Goal: Task Accomplishment & Management: Complete application form

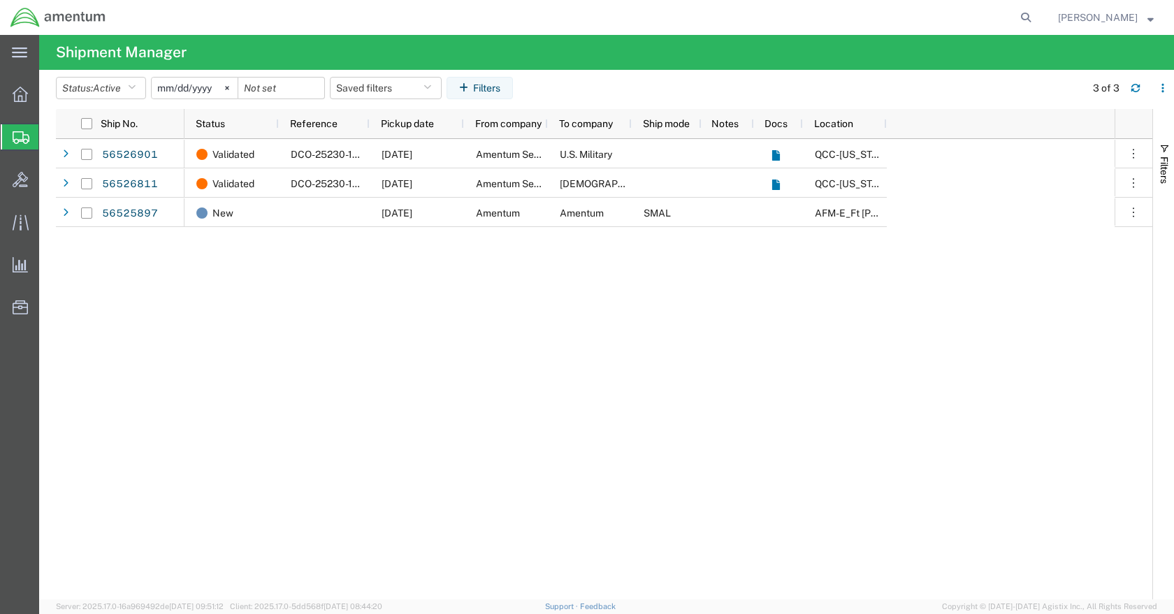
click at [0, 0] on span "Create Shipment" at bounding box center [0, 0] width 0 height 0
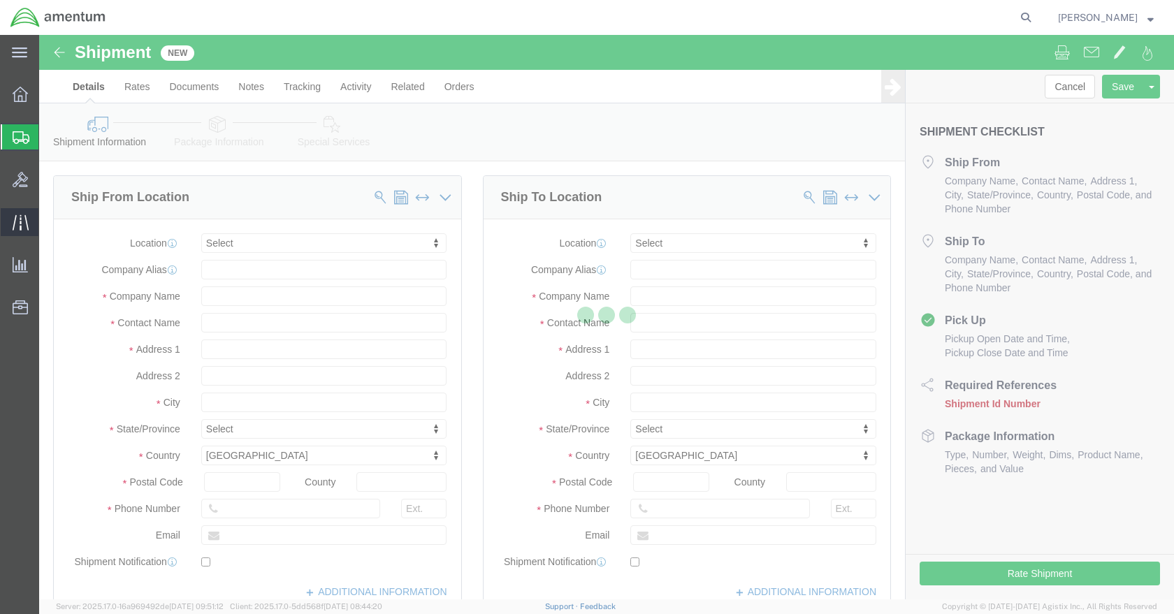
select select
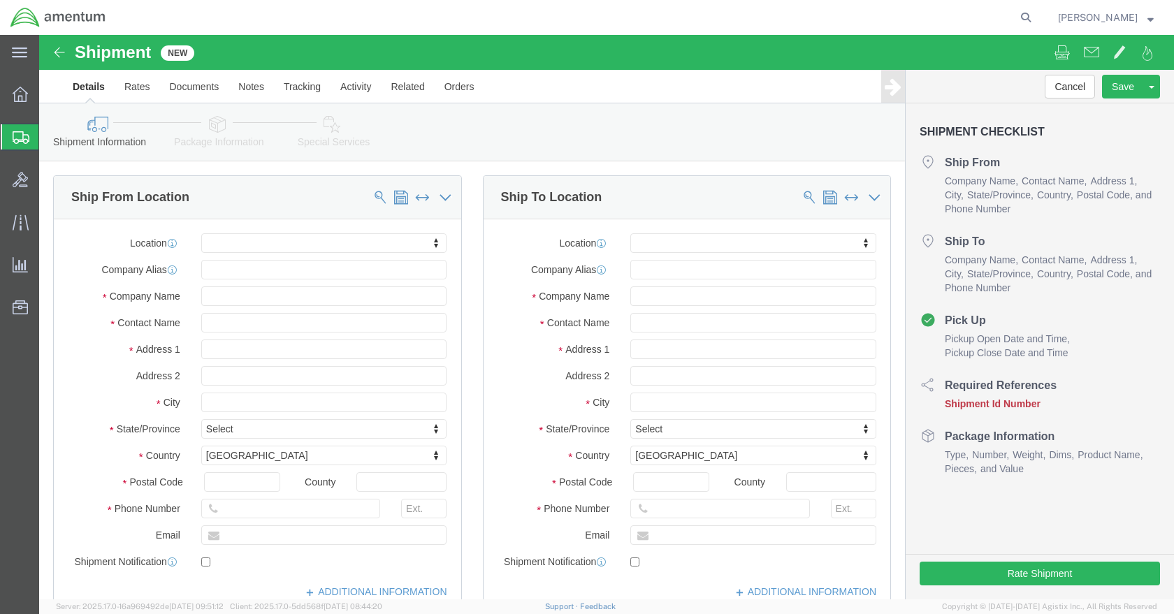
click body "Shipment New Details Rates Documents Notes Tracking Activity Related Orders Can…"
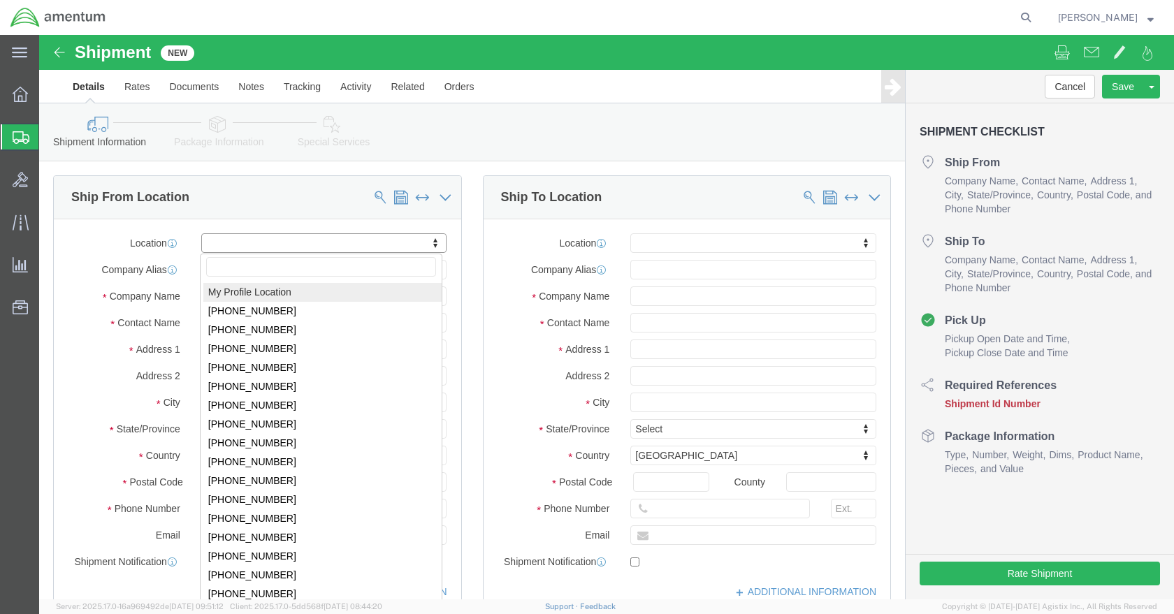
select select "MYPROFILE"
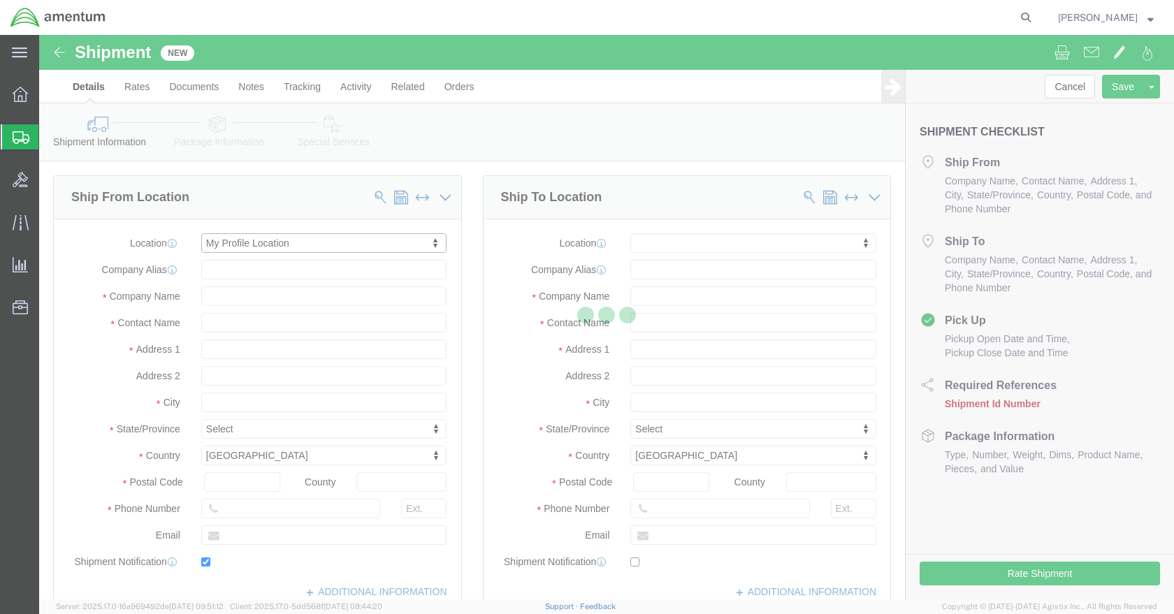
type input "[STREET_ADDRESS]"
type input "Hangar 9630, Rm #175"
type input "80913"
type input "[PHONE_NUMBER]"
type input "[PERSON_NAME][EMAIL_ADDRESS][PERSON_NAME][DOMAIN_NAME]"
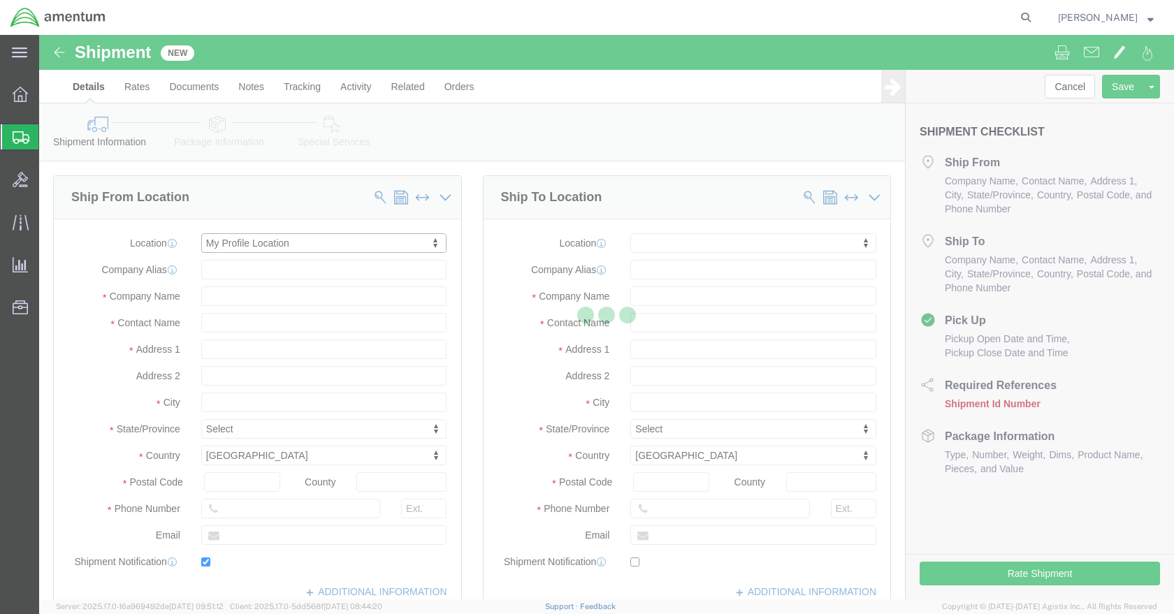
checkbox input "true"
type input "Amentum Services, Inc."
type input "[PERSON_NAME]"
type input "[GEOGRAPHIC_DATA][PERSON_NAME]"
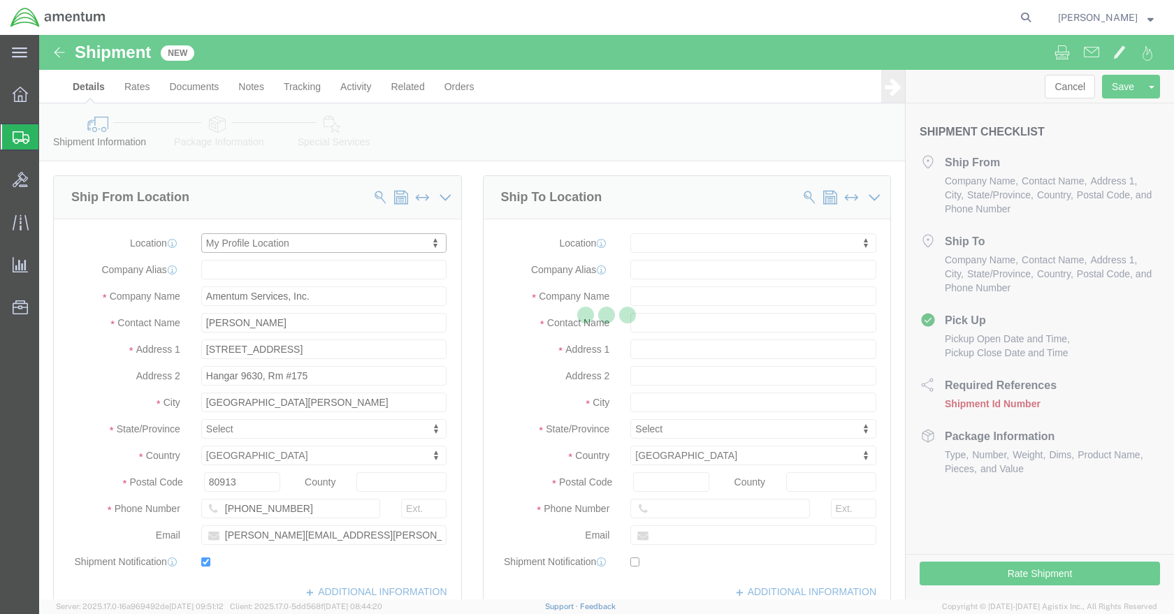
select select "CO"
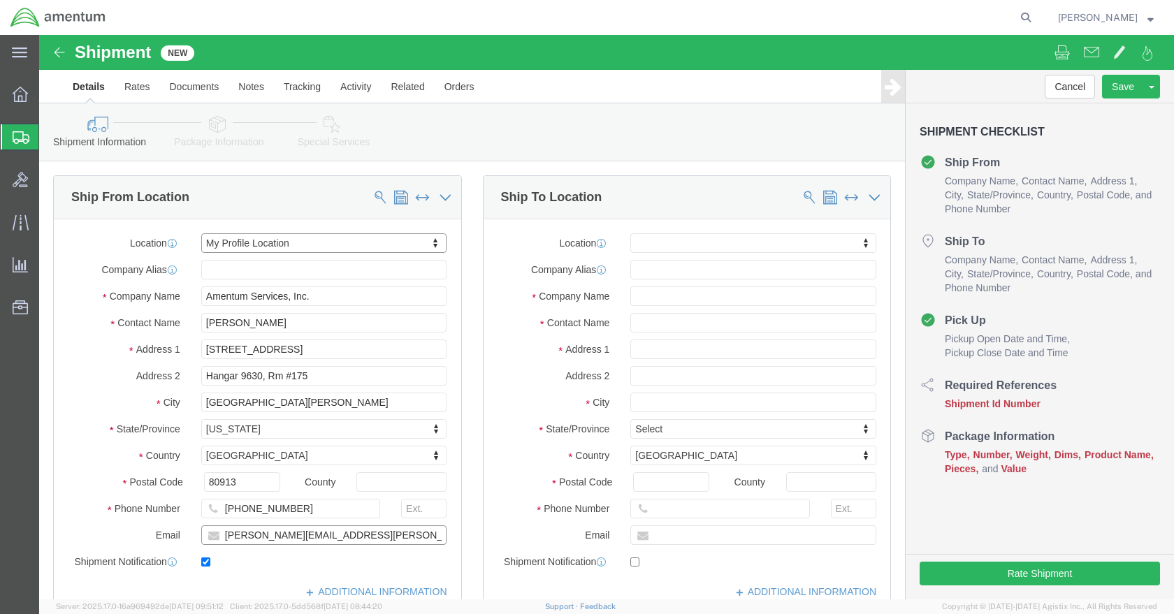
drag, startPoint x: 341, startPoint y: 508, endPoint x: 72, endPoint y: 497, distance: 269.3
click div "Email [PERSON_NAME][EMAIL_ADDRESS][PERSON_NAME][DOMAIN_NAME]"
click input "text"
type input "t"
type input "[PERSON_NAME] FRA- HOOD"
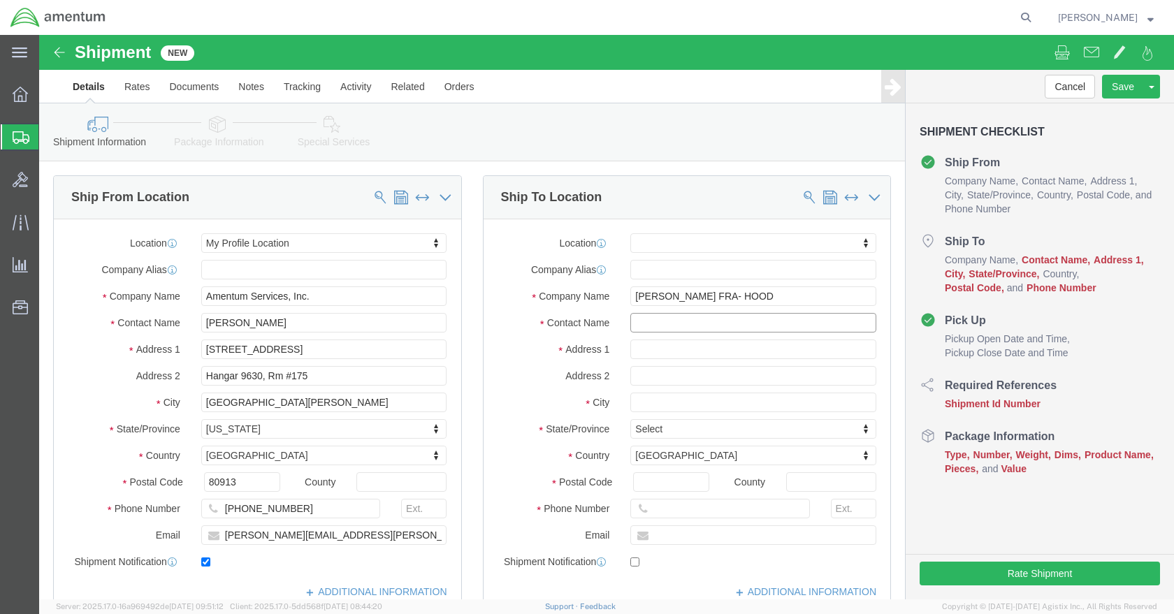
click input "text"
type input "[PERSON_NAME]"
click input "text"
type input "BLDG [STREET_ADDRESS]"
select select
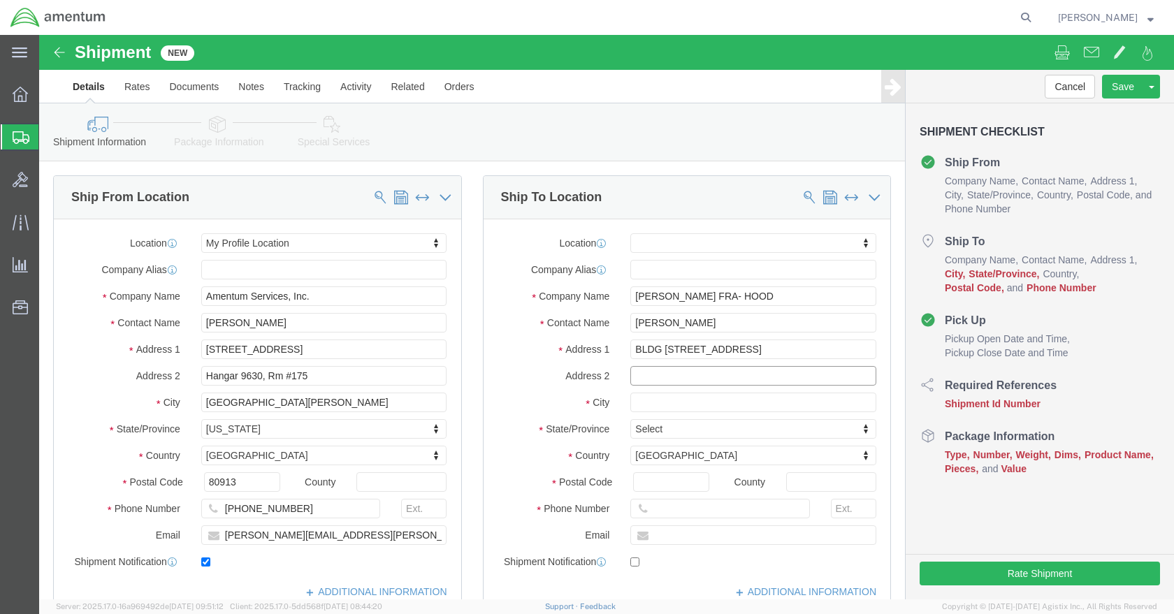
click input "text"
click input "(Corner of 41st and Hell on Wheels)"
type input "(Corner of 41st and Hell on Wheels)"
click input "text"
type input "Fort Hood"
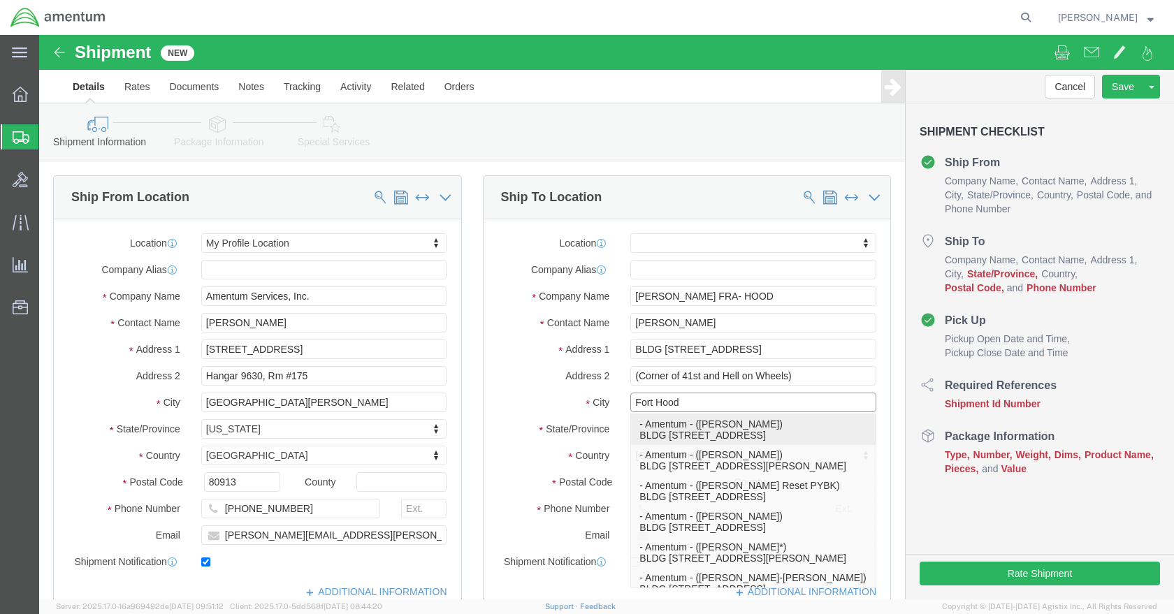
click p "- Amentum - ([PERSON_NAME]) BLDG [STREET_ADDRESS]"
select select
type input "BLDG [STREET_ADDRESS]"
type input "HAHP"
type input "76544"
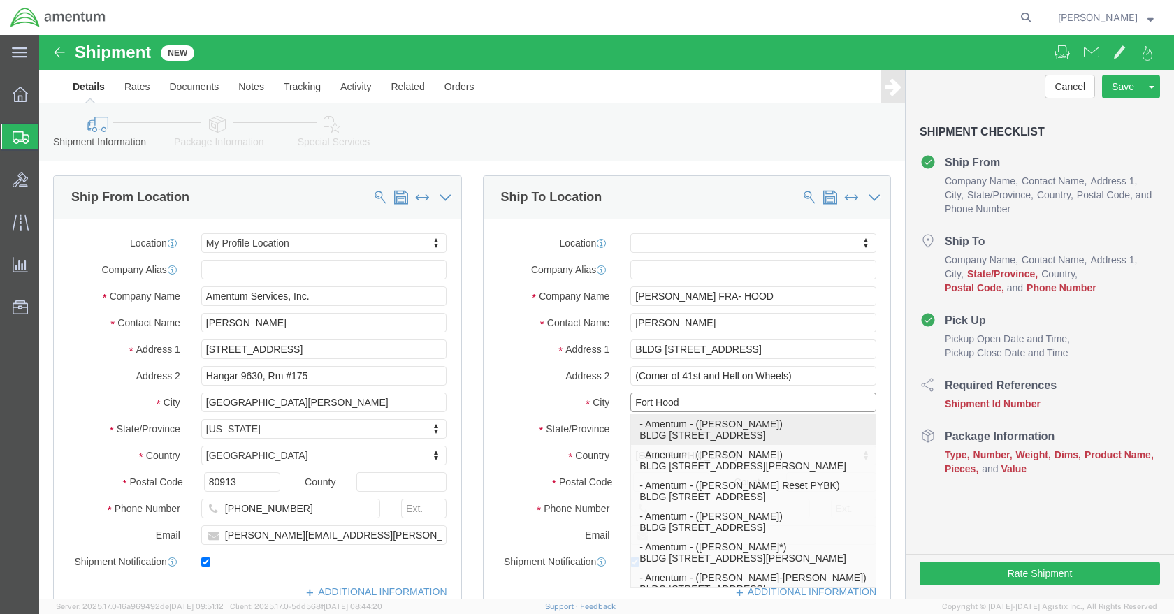
type input "[PHONE_NUMBER]"
type input "[EMAIL_ADDRESS][PERSON_NAME][DOMAIN_NAME]"
checkbox input "true"
type input "Amentum"
type input "[PERSON_NAME]"
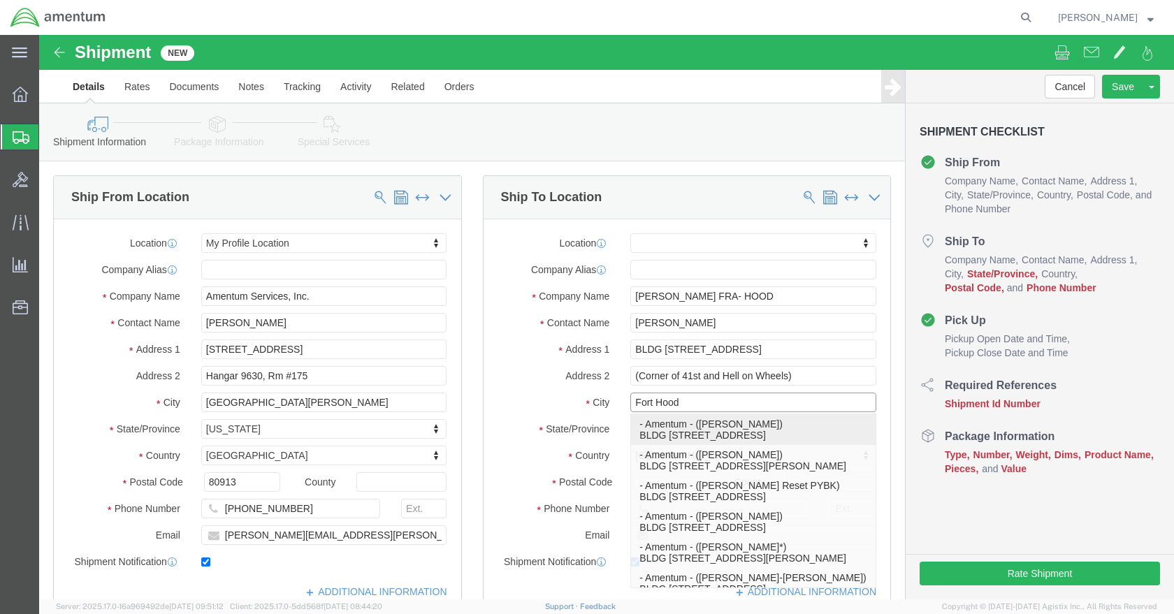
type input "Fort Hood"
select select "[GEOGRAPHIC_DATA]"
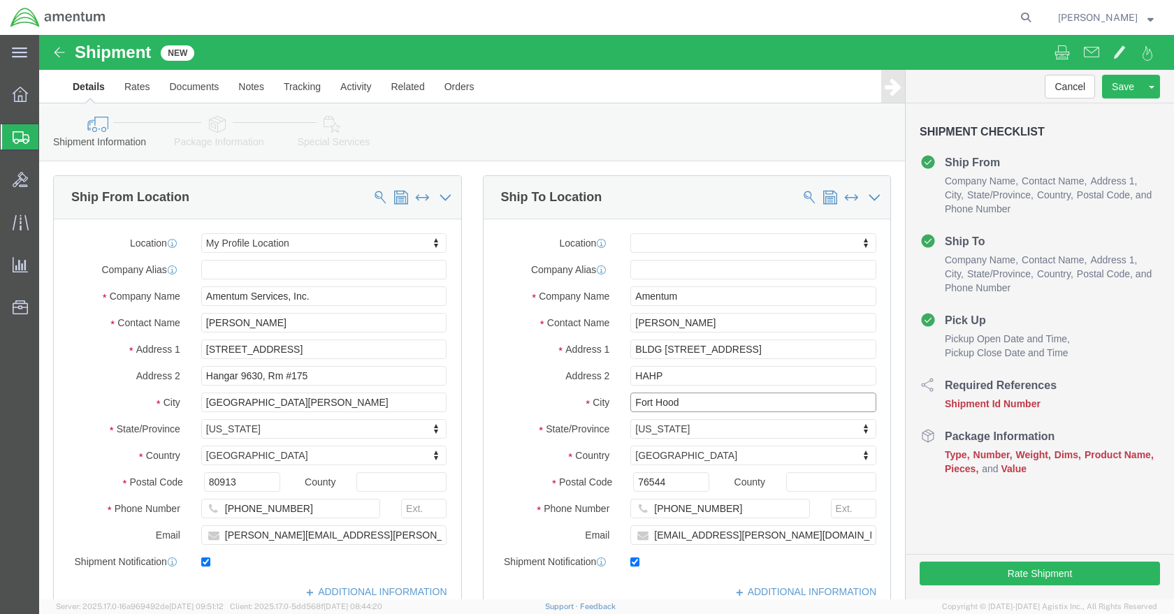
click input "Fort Hood"
type input "Fort Hood"
drag, startPoint x: 640, startPoint y: 260, endPoint x: 525, endPoint y: 260, distance: 114.6
click div "Company Name Amentum TOBYHANN"
select select
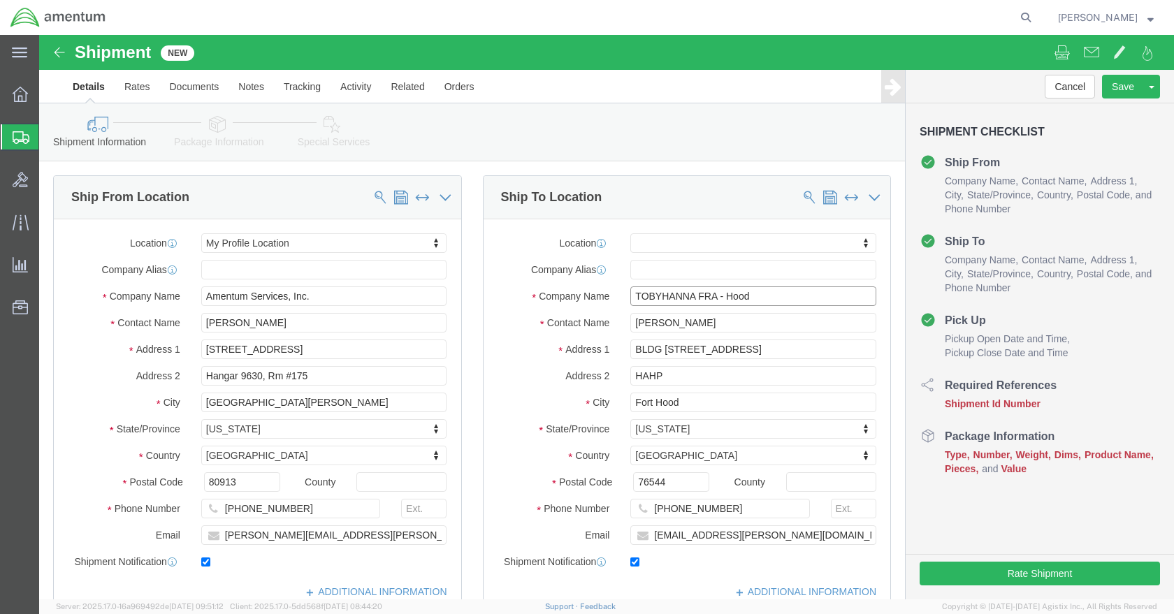
type input "TOBYHANNA FRA - Hood"
drag, startPoint x: 662, startPoint y: 290, endPoint x: 542, endPoint y: 292, distance: 119.5
click div "Contact Name [PERSON_NAME]"
click input "[PERSON_NAME]"
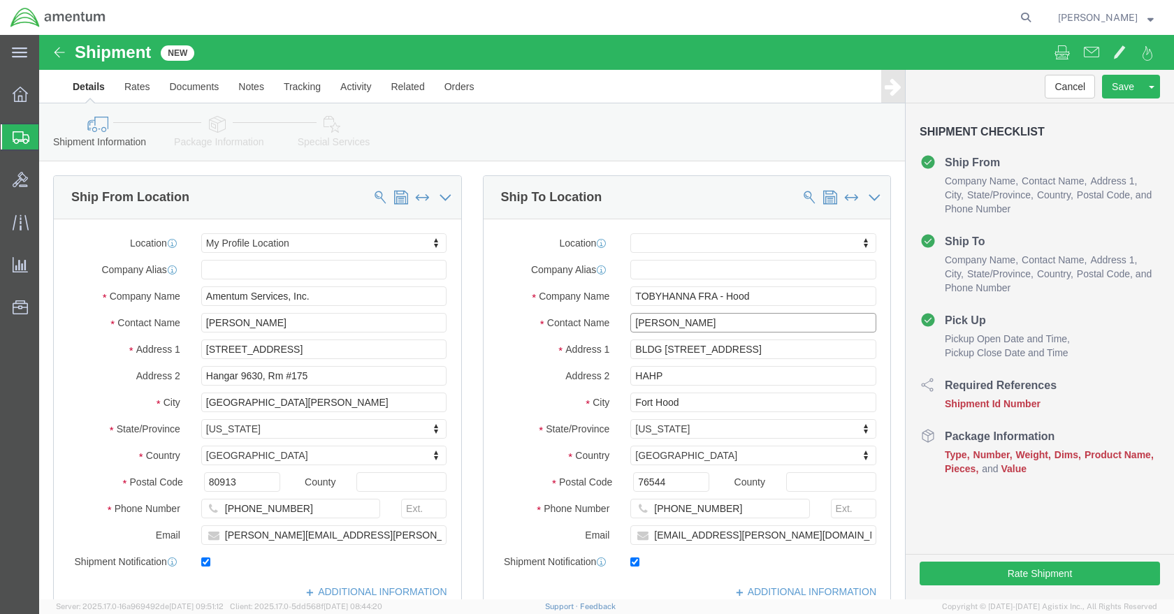
click input "[PERSON_NAME]"
drag, startPoint x: 659, startPoint y: 289, endPoint x: 648, endPoint y: 287, distance: 11.5
click input "[PERSON_NAME]"
drag, startPoint x: 663, startPoint y: 291, endPoint x: 563, endPoint y: 298, distance: 100.9
click div "Location My Profile Location [PHONE_NUMBER] [PHONE_NUMBER] [PHONE_NUMBER] [PHON…"
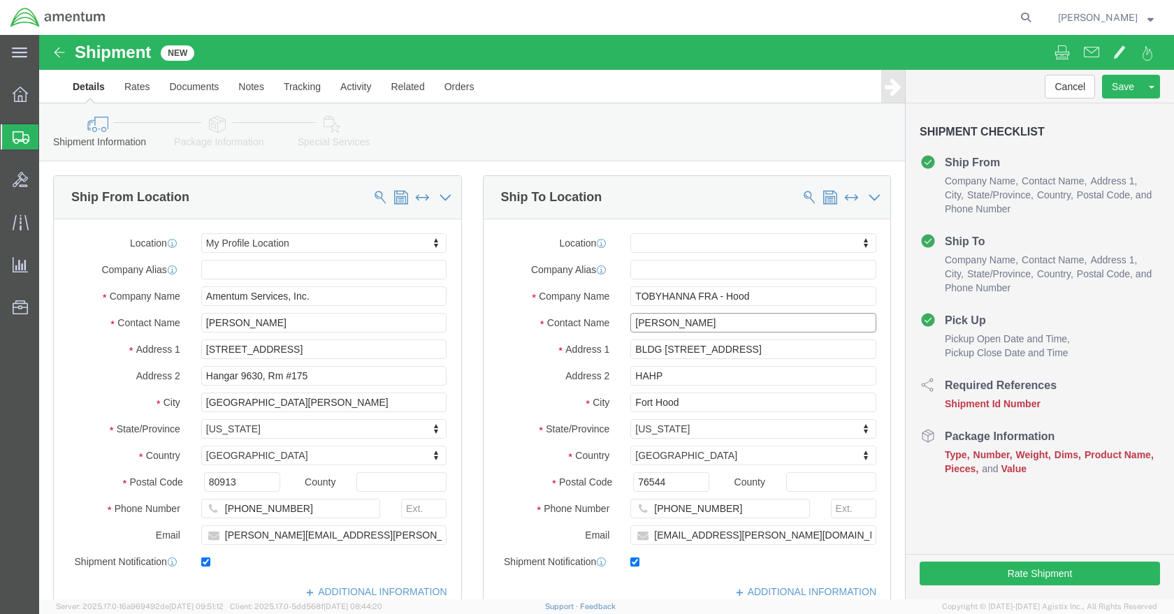
paste input "[PERSON_NAME]"
type input "[PERSON_NAME]"
drag, startPoint x: 698, startPoint y: 311, endPoint x: 535, endPoint y: 314, distance: 162.9
click div "Address [STREET_ADDRESS]"
paste input "15061 Hell on Wheels Ave"
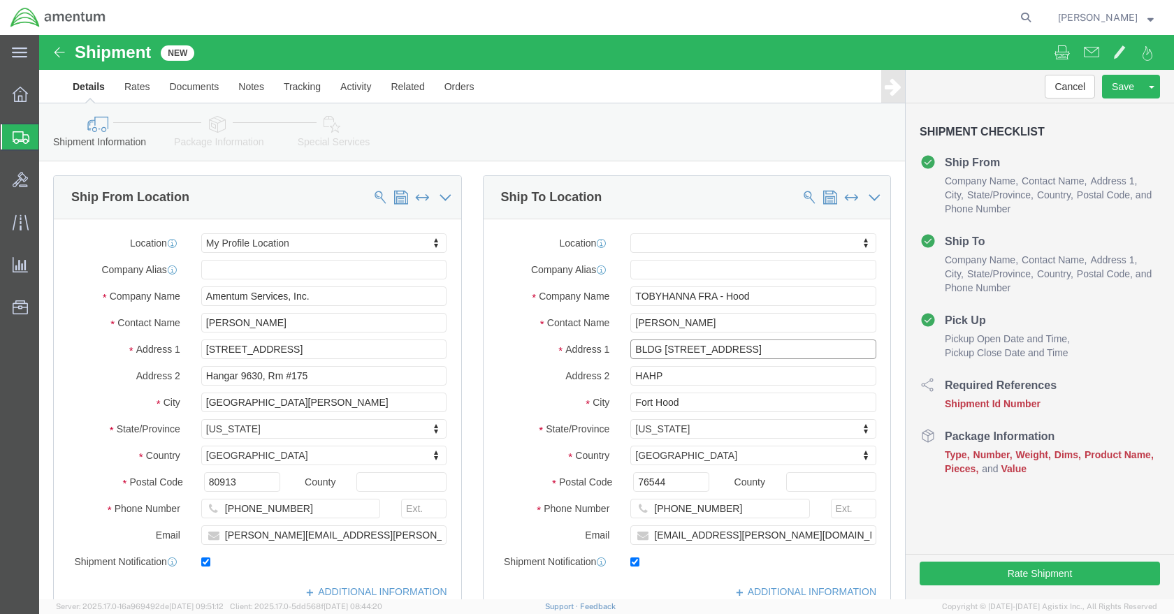
type input "BLDG [STREET_ADDRESS]"
drag, startPoint x: 633, startPoint y: 342, endPoint x: 571, endPoint y: 342, distance: 61.5
click div "Address 2 HAHP"
select select
paste input "(Corner of 41st and Hell on Wheels)"
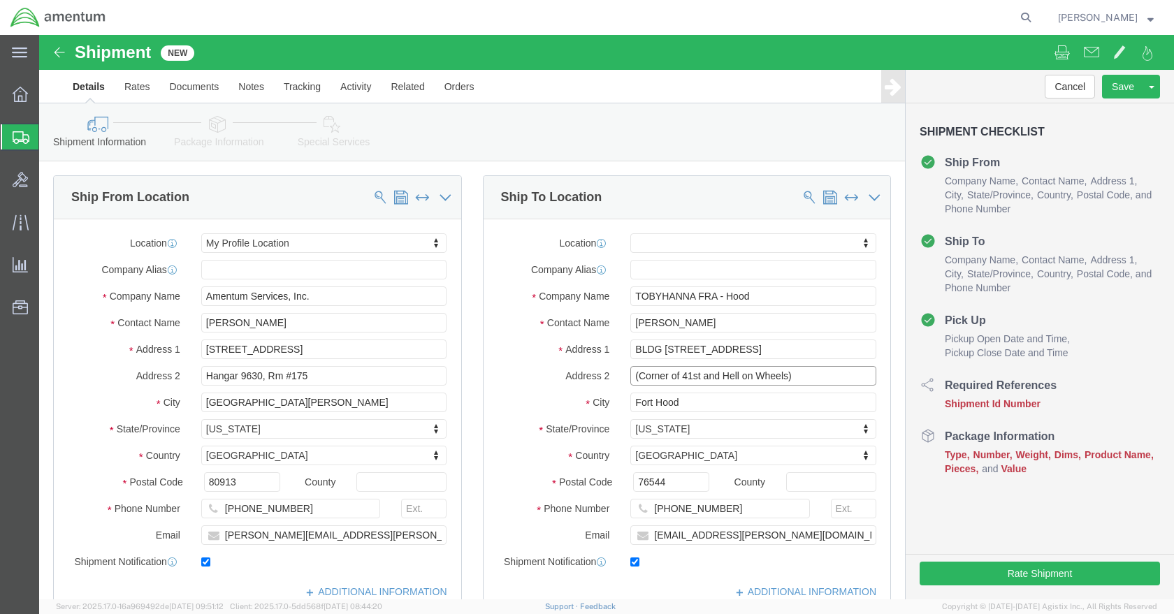
type input "(Corner of 41st and Hell on Wheels)"
drag, startPoint x: 692, startPoint y: 478, endPoint x: 575, endPoint y: 493, distance: 118.4
click div "Location My Profile Location [PHONE_NUMBER] [PHONE_NUMBER] [PHONE_NUMBER] [PHON…"
paste input "[PHONE_NUMBER]"
type input "[PHONE_NUMBER]"
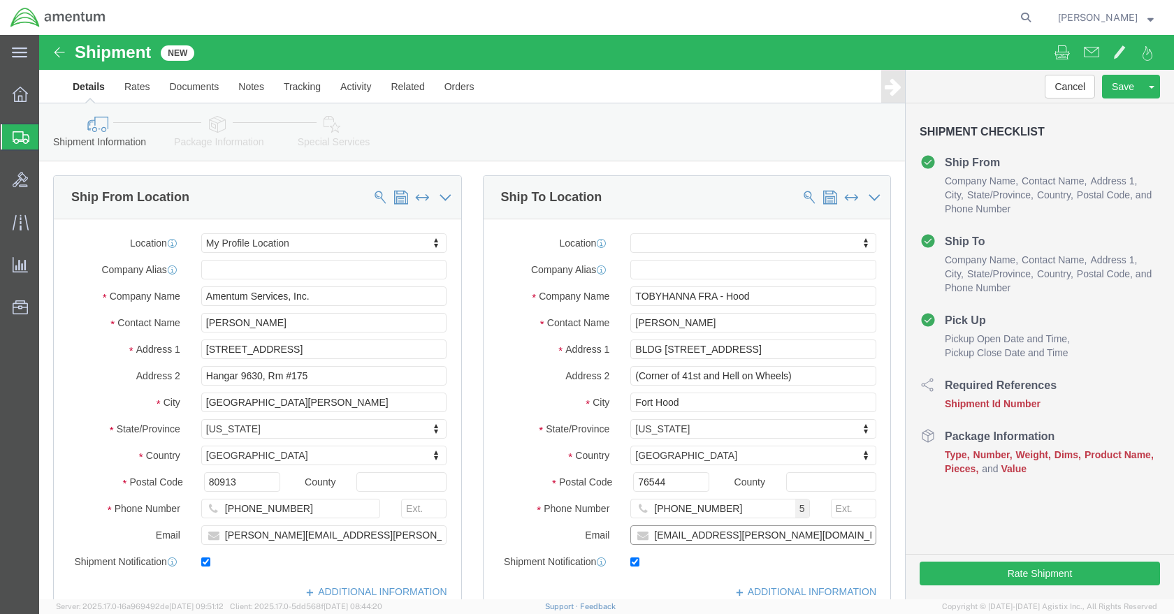
drag, startPoint x: 633, startPoint y: 512, endPoint x: 473, endPoint y: 529, distance: 161.7
click div "Location My Profile Location [PHONE_NUMBER] [PHONE_NUMBER] [PHONE_NUMBER] [PHON…"
paste input "mailto:[PERSON_NAME].[PERSON_NAME]"
click input "mailto:[PERSON_NAME][EMAIL_ADDRESS][PERSON_NAME][DOMAIN_NAME]"
type input "[PERSON_NAME][EMAIL_ADDRESS][PERSON_NAME][DOMAIN_NAME]"
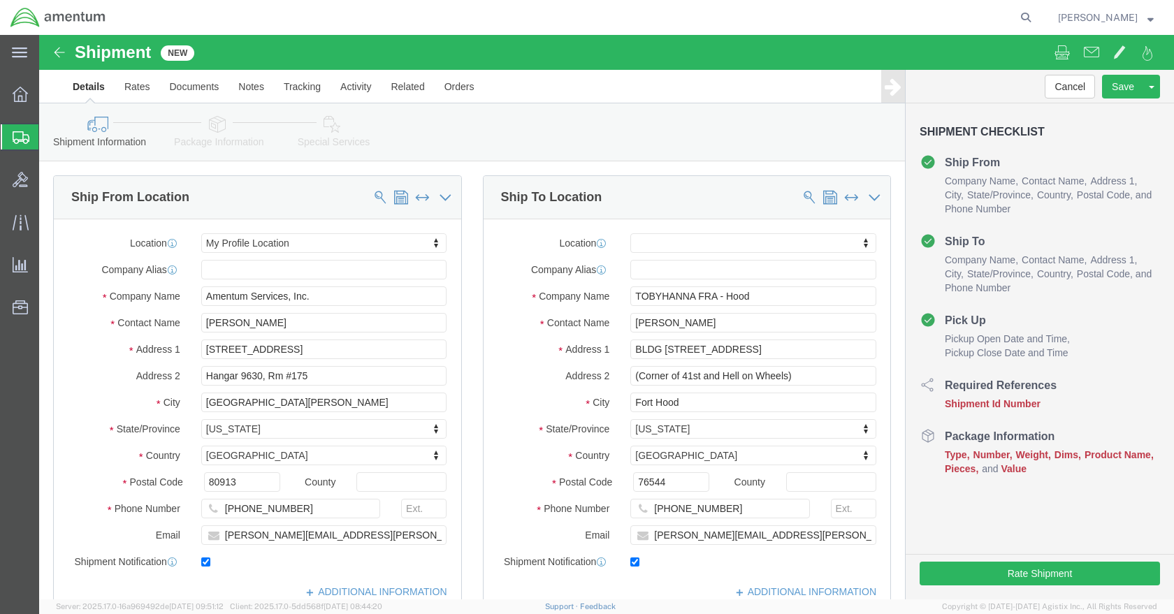
drag, startPoint x: 159, startPoint y: 449, endPoint x: 163, endPoint y: 468, distance: 19.2
click div "Pickup Date: Pickup Start Date Pickup Start Time Pickup Open Date and Time [DAT…"
click icon
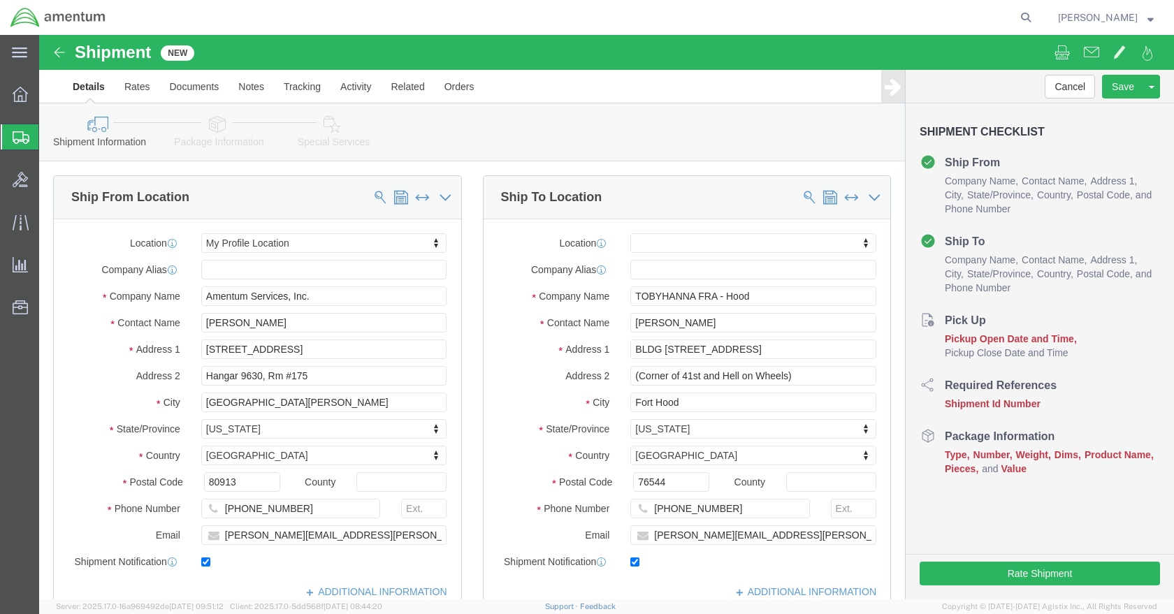
scroll to position [280, 0]
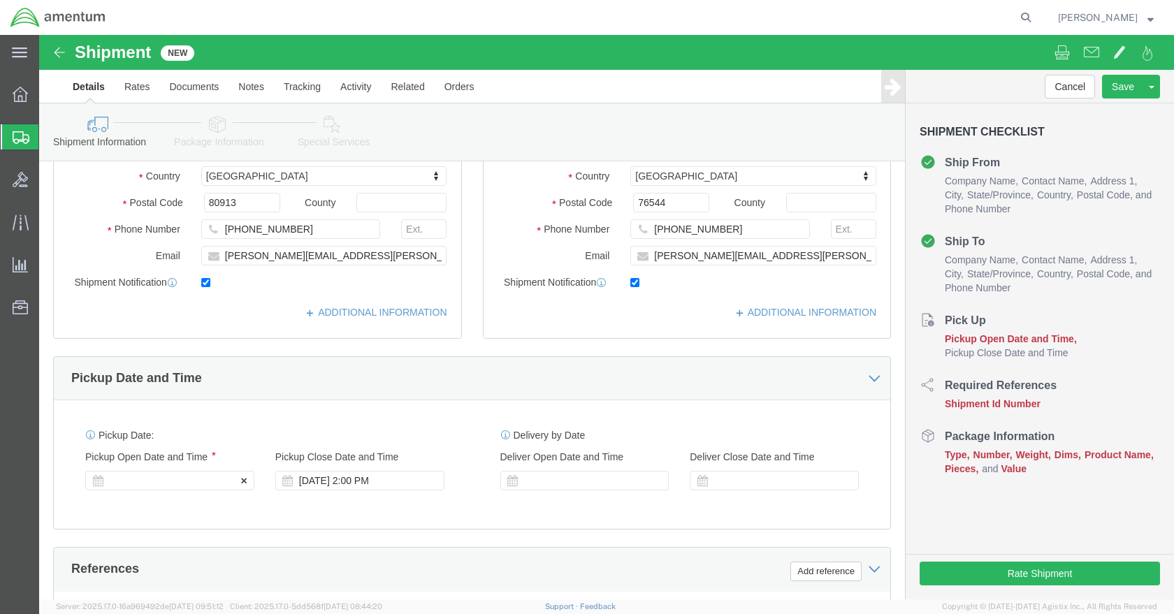
click div
click div "Shipment Id Number Select Account Type Activity ID Airline Appointment Number A…"
click div "[DATE] 1:00 PM"
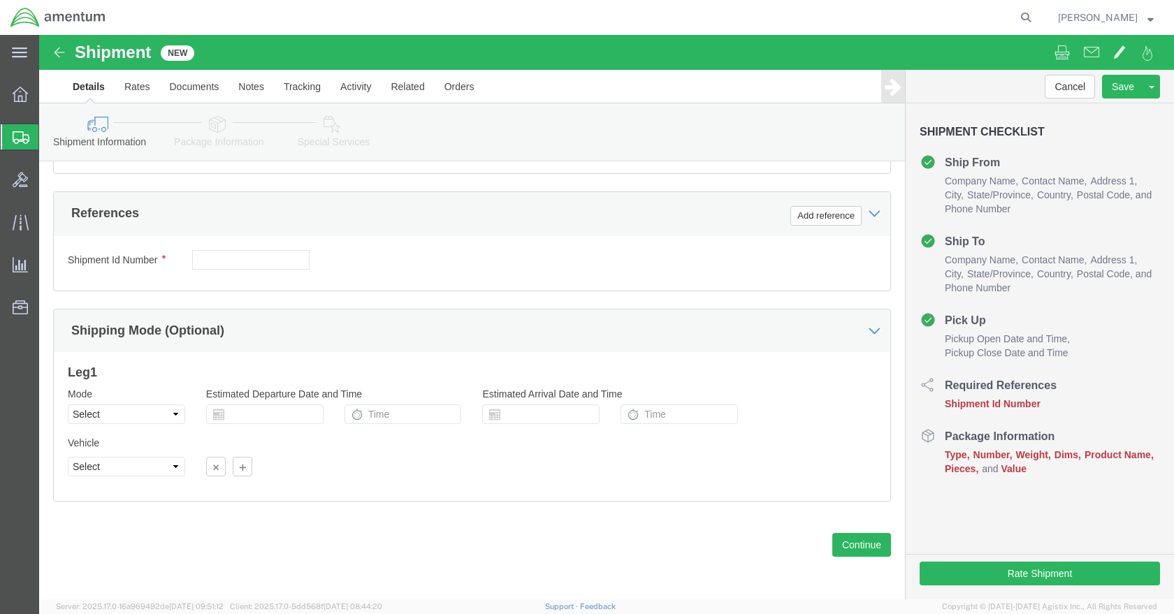
click div "[DATE] 1:00 PM"
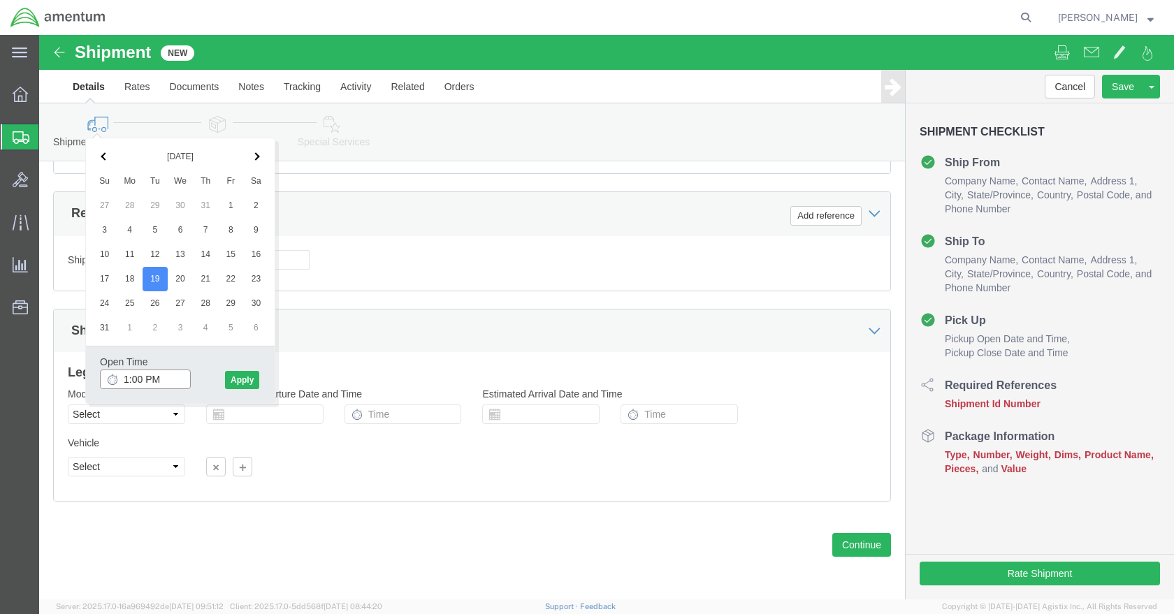
click input "1:00 PM"
drag, startPoint x: 138, startPoint y: 418, endPoint x: -30, endPoint y: 400, distance: 168.7
click html "Shipment New Details Rates Documents Notes Tracking Activity Related Orders Can…"
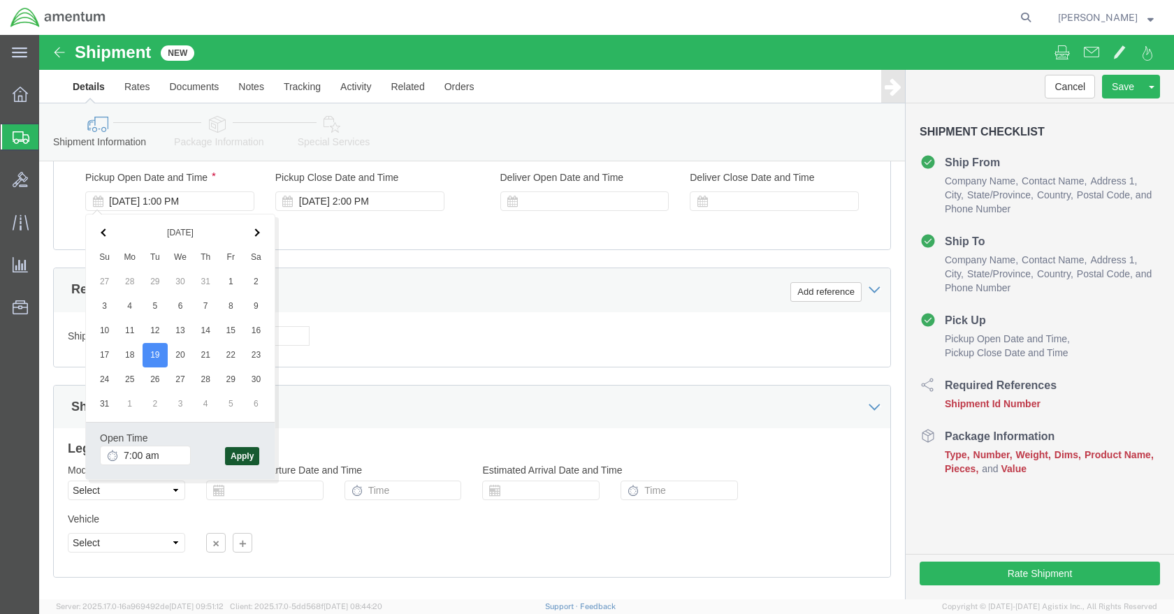
type input "7:00 AM"
click button "Apply"
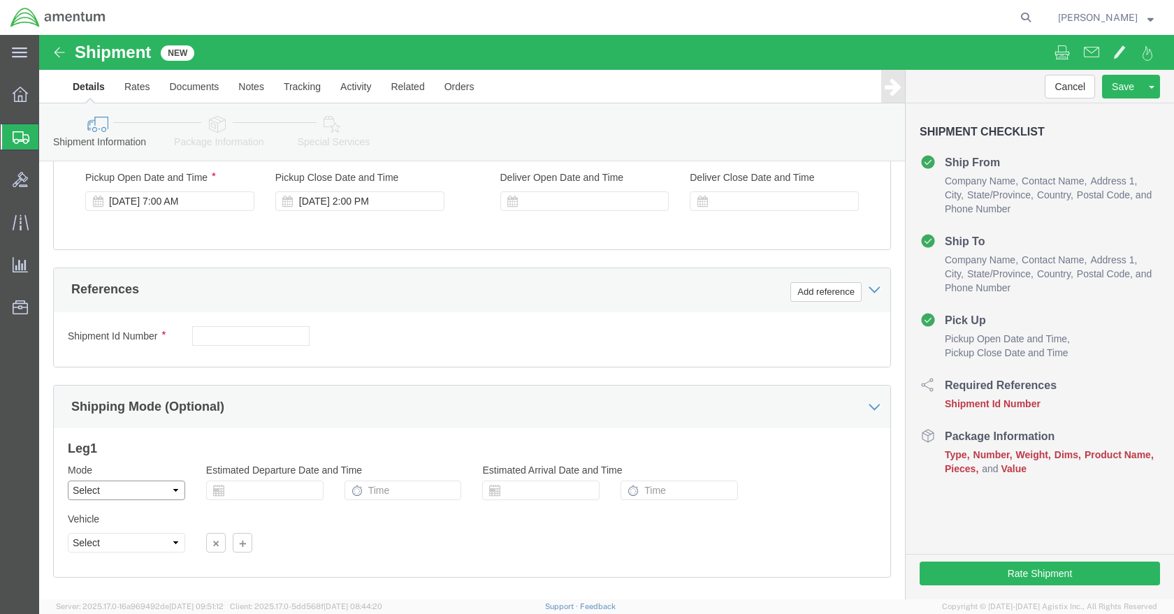
scroll to position [629, 0]
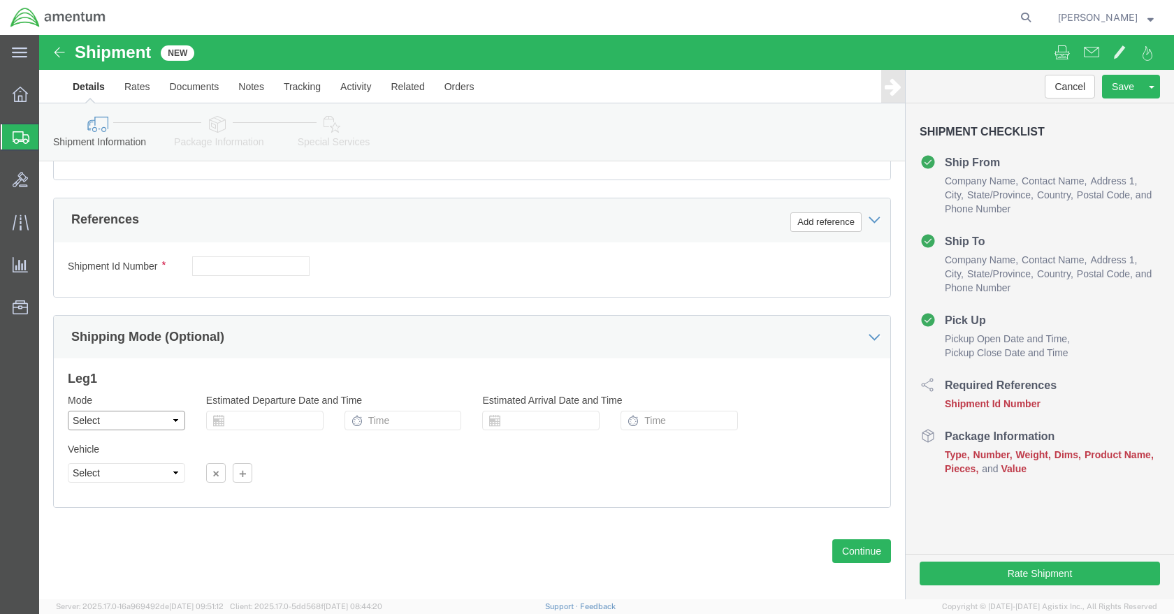
select select "LTL"
click input "text"
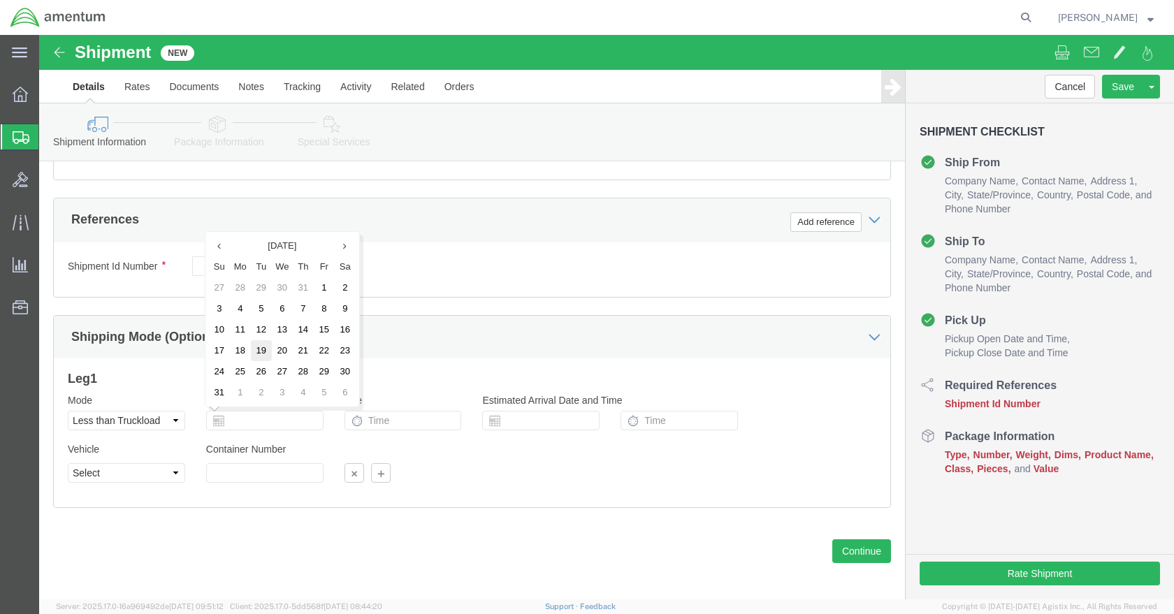
click td "19"
type input "[DATE]"
click input "text"
type input "7:00 AM"
click div "Vehicle Select Straight Truck"
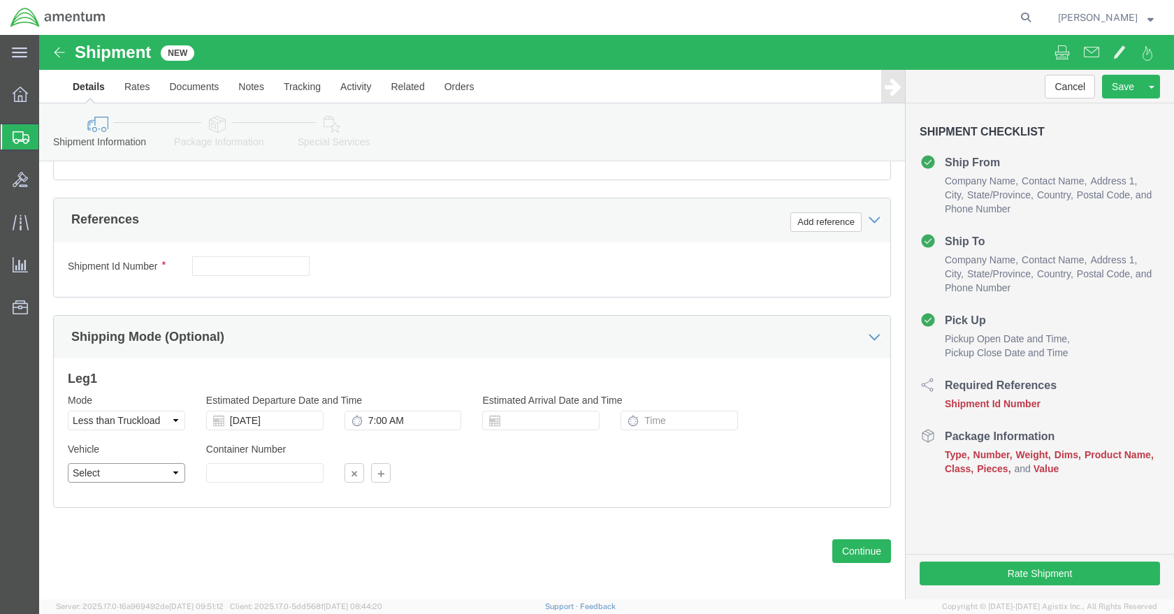
select select "STTR"
click div "Shipping Mode (Optional)"
click button "Add reference"
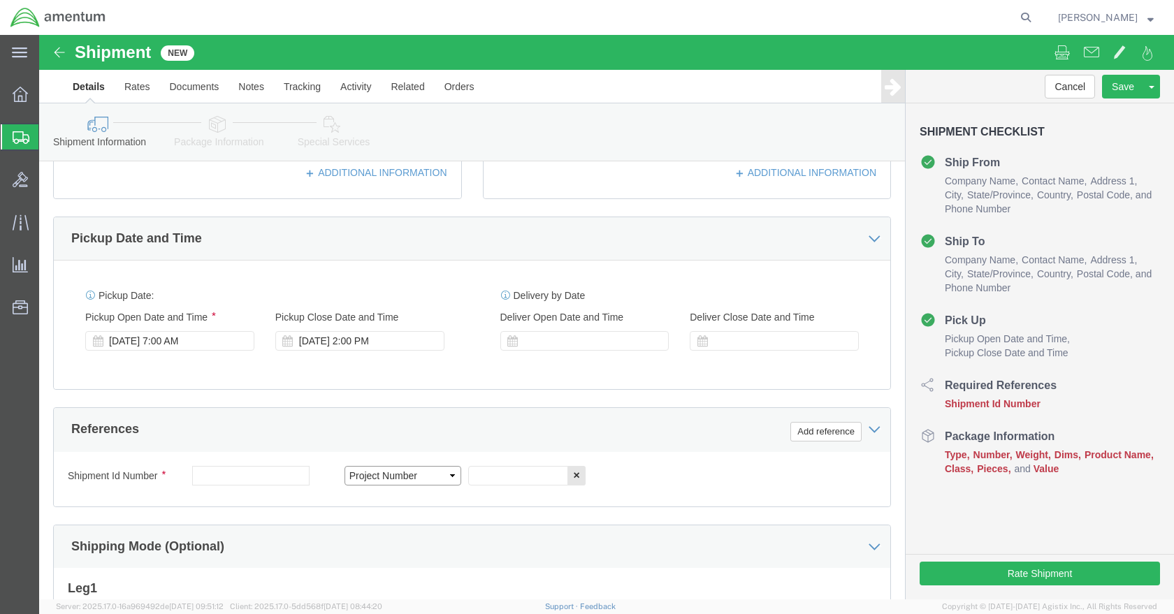
select select "PROJ"
click input "text"
type input "4999.R.2521.BH.BE.0P.FCAR.00"
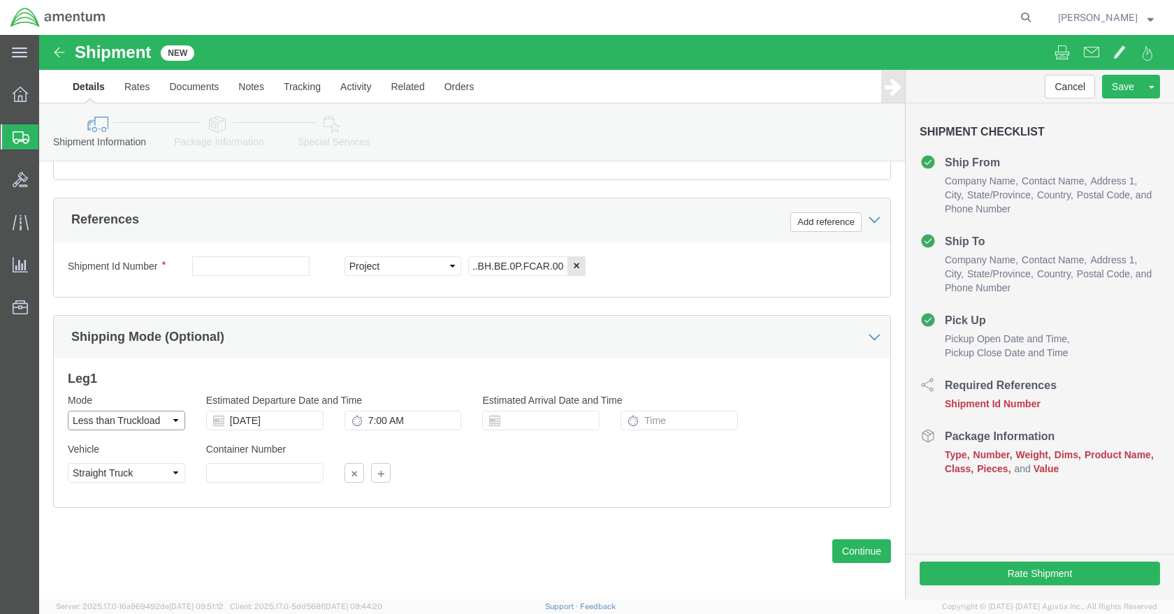
select select "TL"
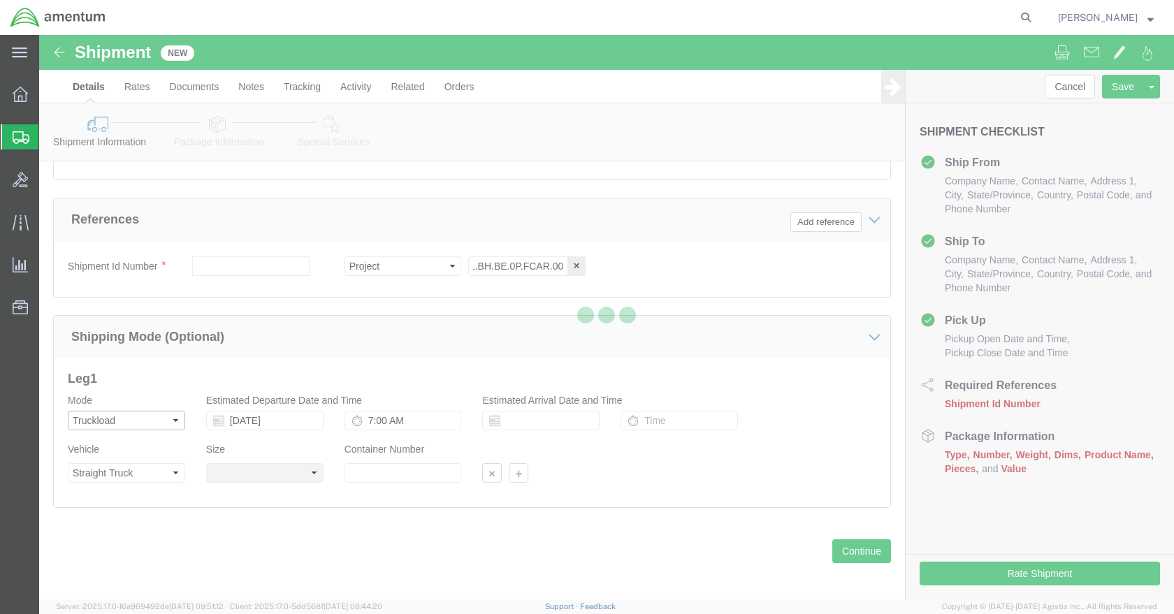
select select
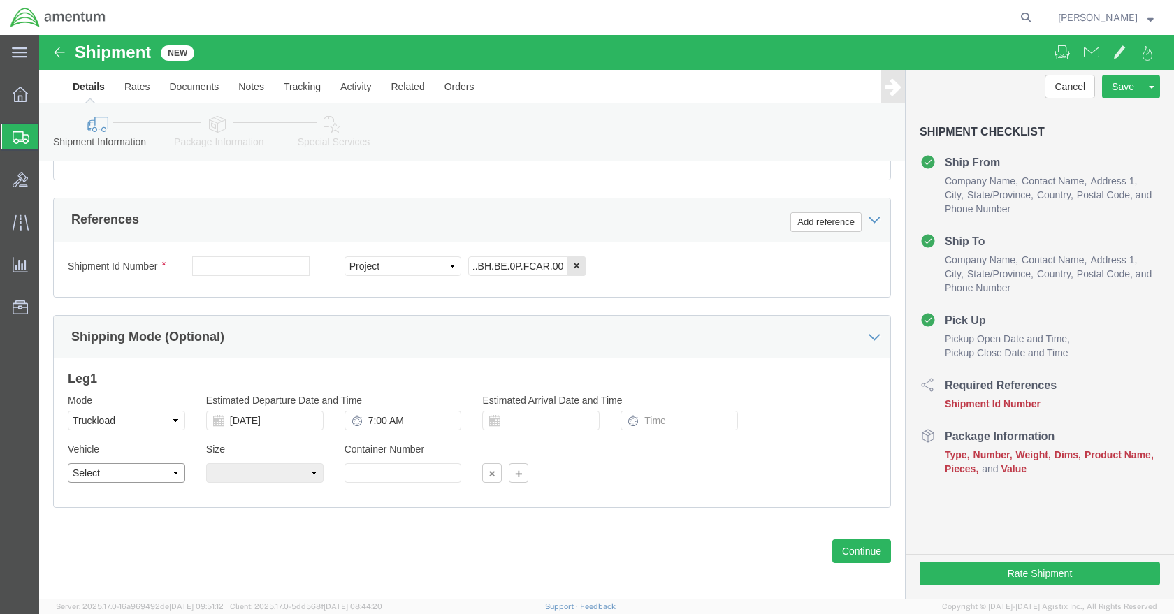
scroll to position [0, 0]
click div "Previous Continue"
select select "LTL"
drag, startPoint x: 186, startPoint y: 455, endPoint x: 193, endPoint y: 456, distance: 7.0
click div "Container Number"
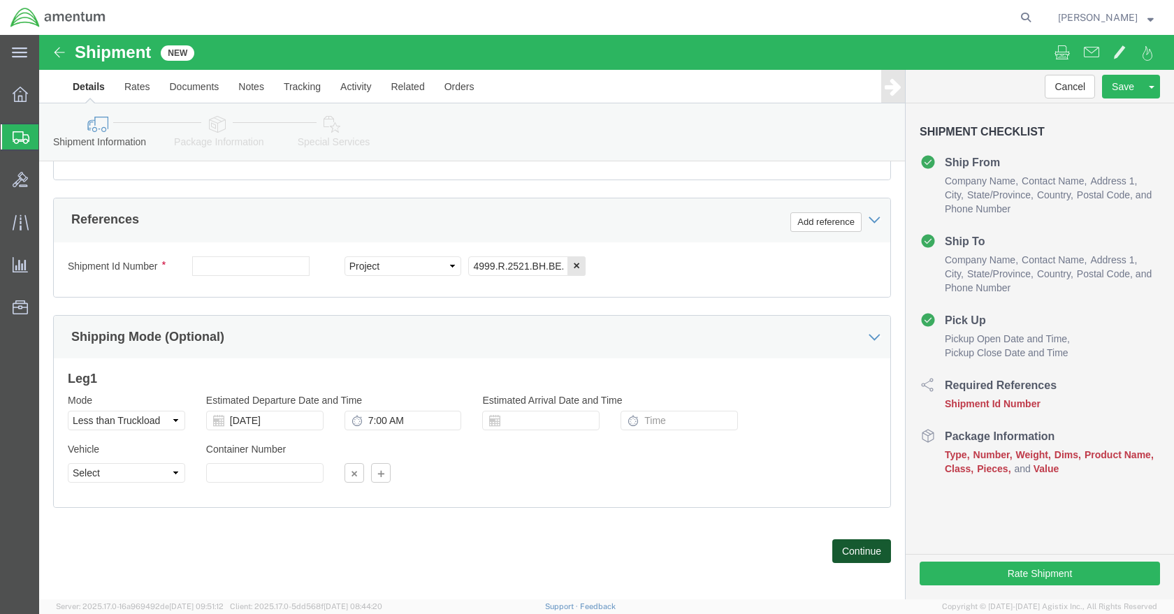
click button "Continue"
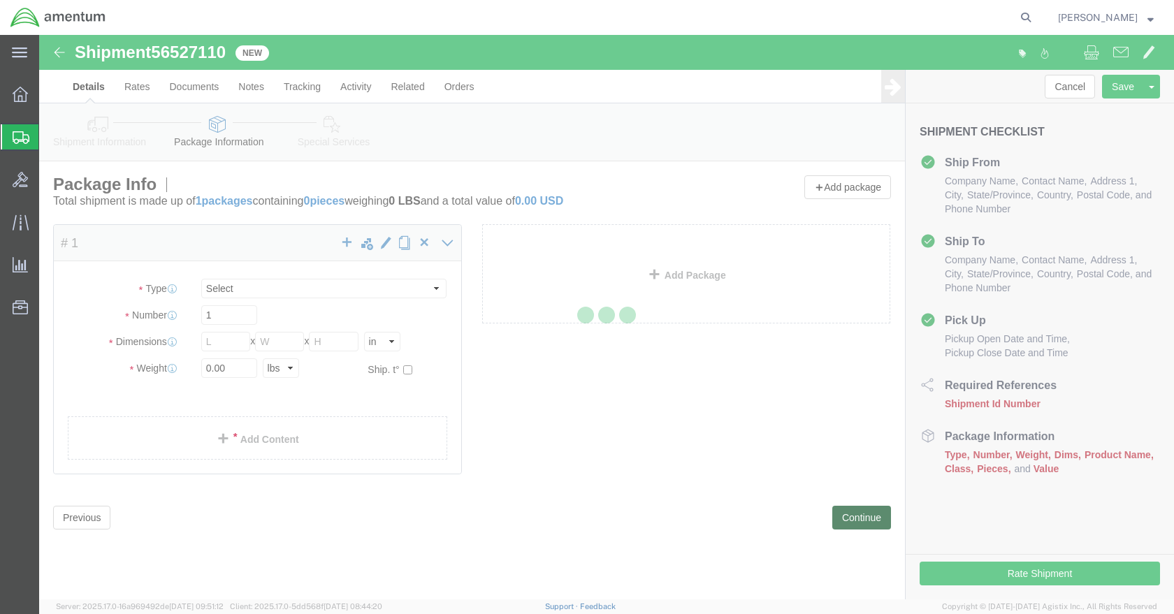
select select "CBOX"
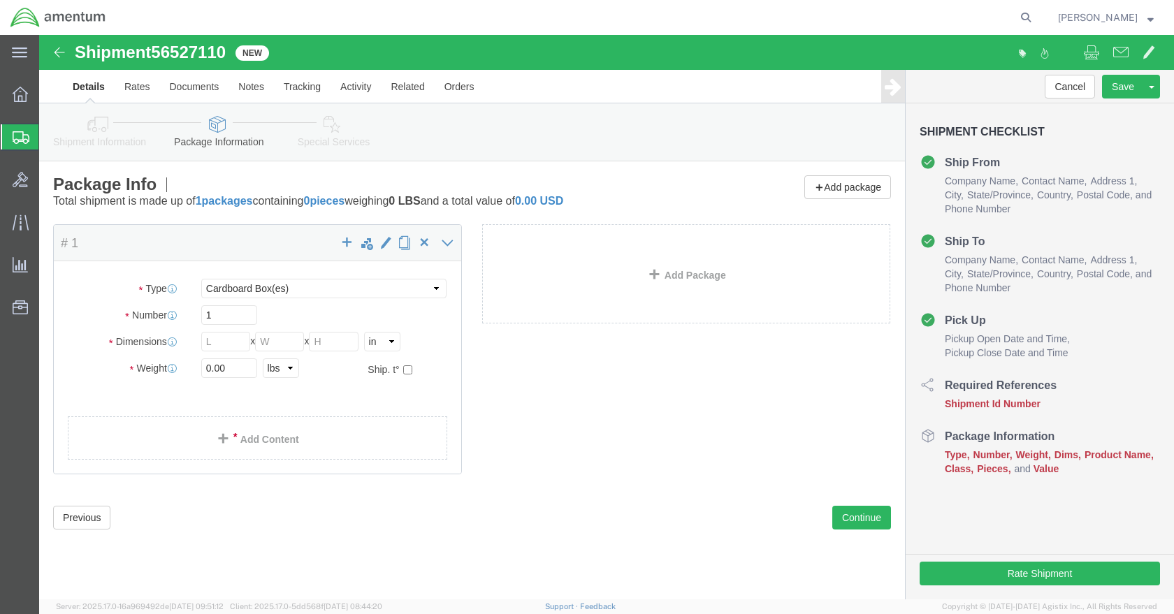
drag, startPoint x: 193, startPoint y: 15, endPoint x: 117, endPoint y: 25, distance: 76.1
click div "Shipment 56527110 New"
click div "Previous Continue"
click button "Previous"
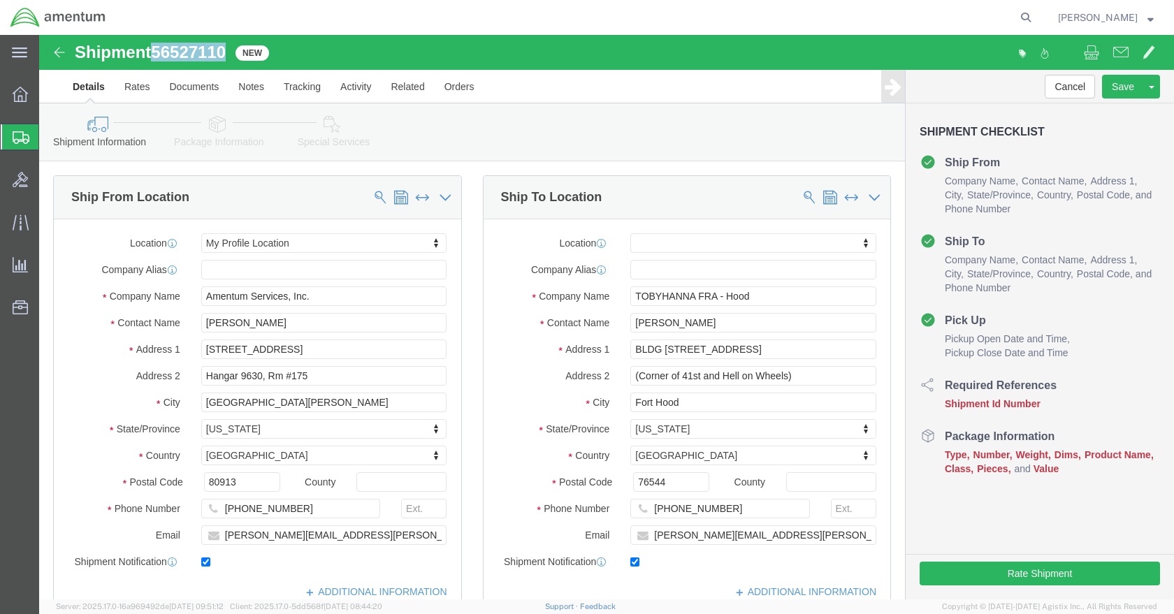
click input "text"
paste input "56527110"
type input "56527110"
click button "Continue"
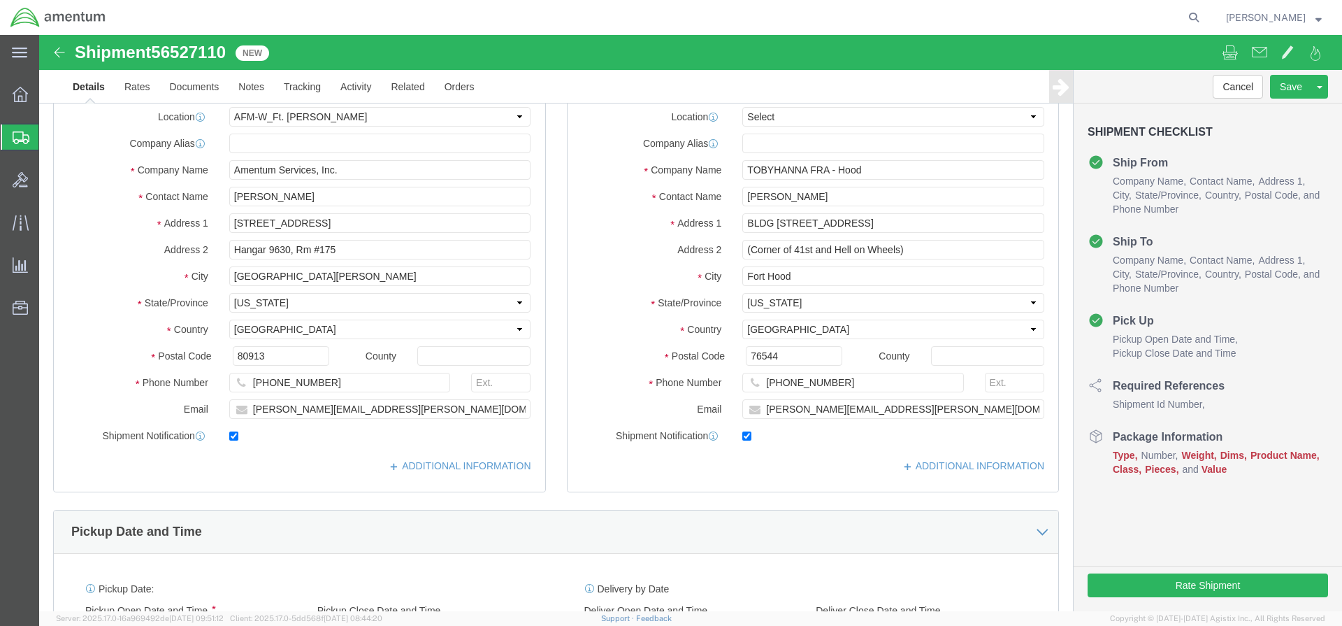
type input "7:00 AM"
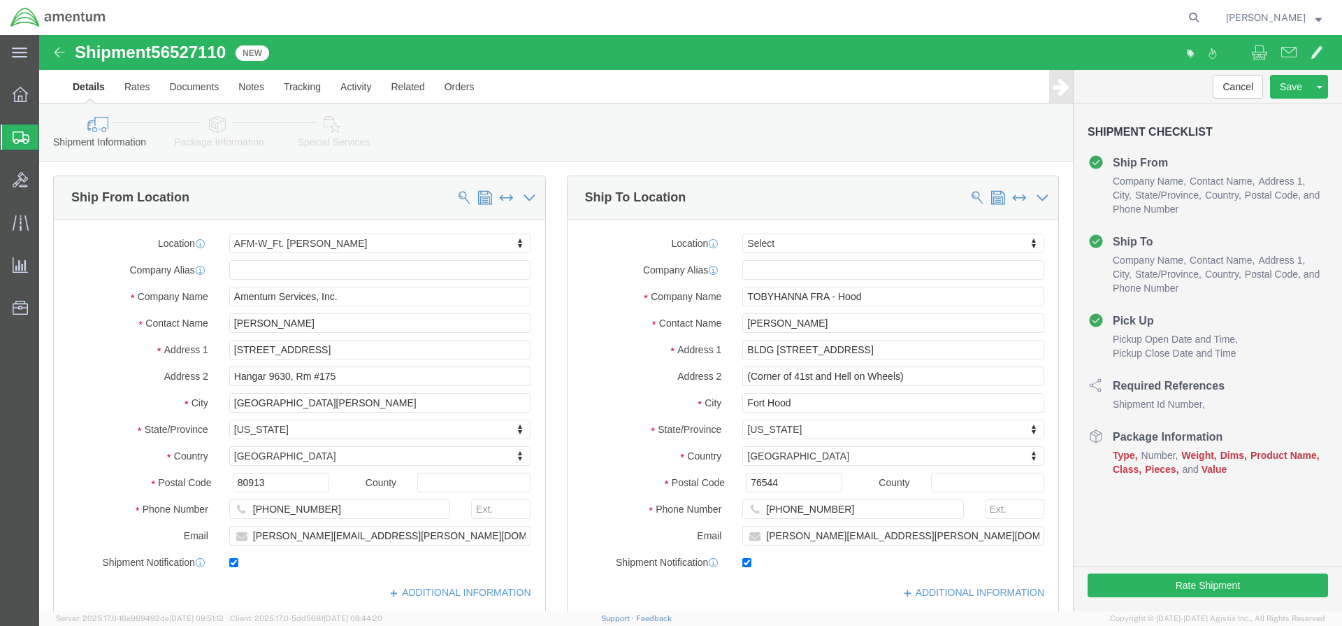
select select "42643"
select select
click button "Continue"
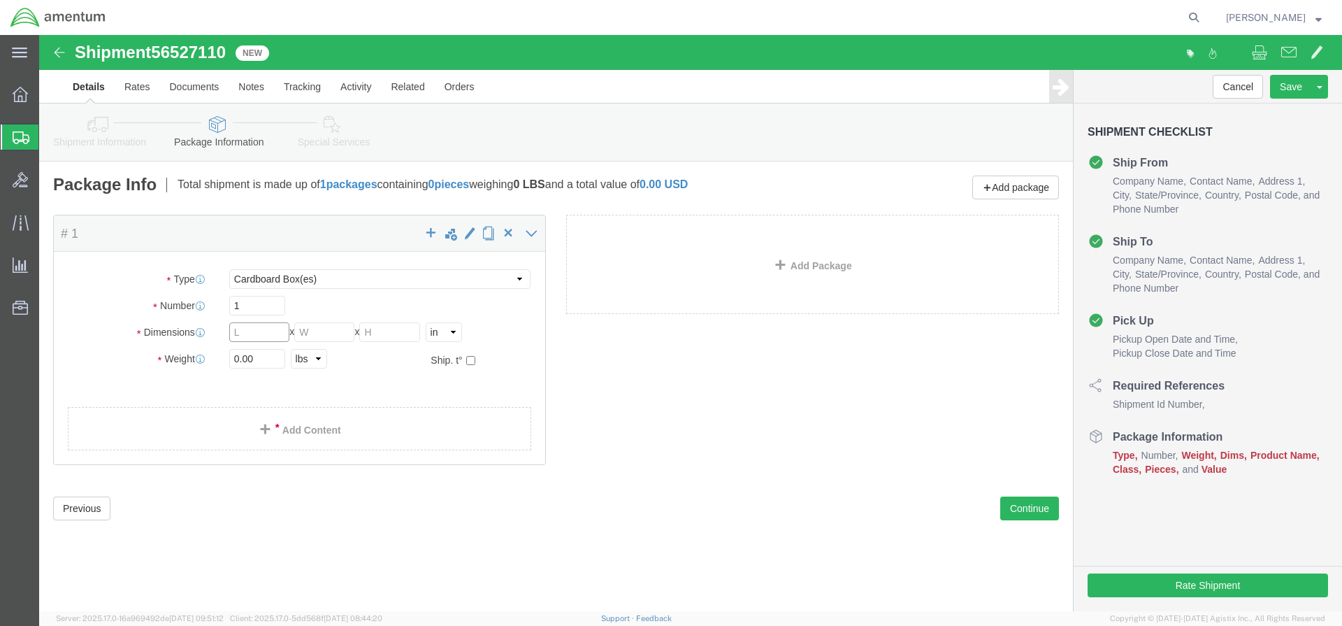
click input "text"
select select "NKCR"
click input "text"
type input "73"
click input "text"
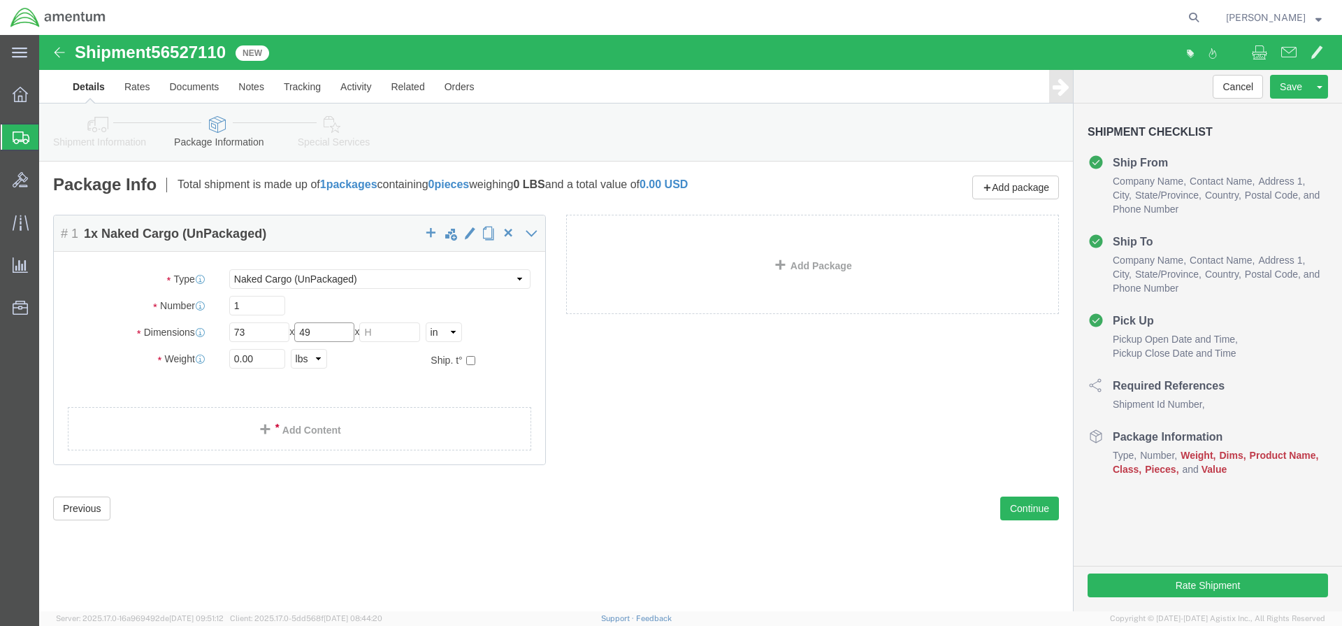
type input "49"
click input "text"
type input "72"
click div "Ship. t°"
drag, startPoint x: 209, startPoint y: 320, endPoint x: 159, endPoint y: 325, distance: 49.9
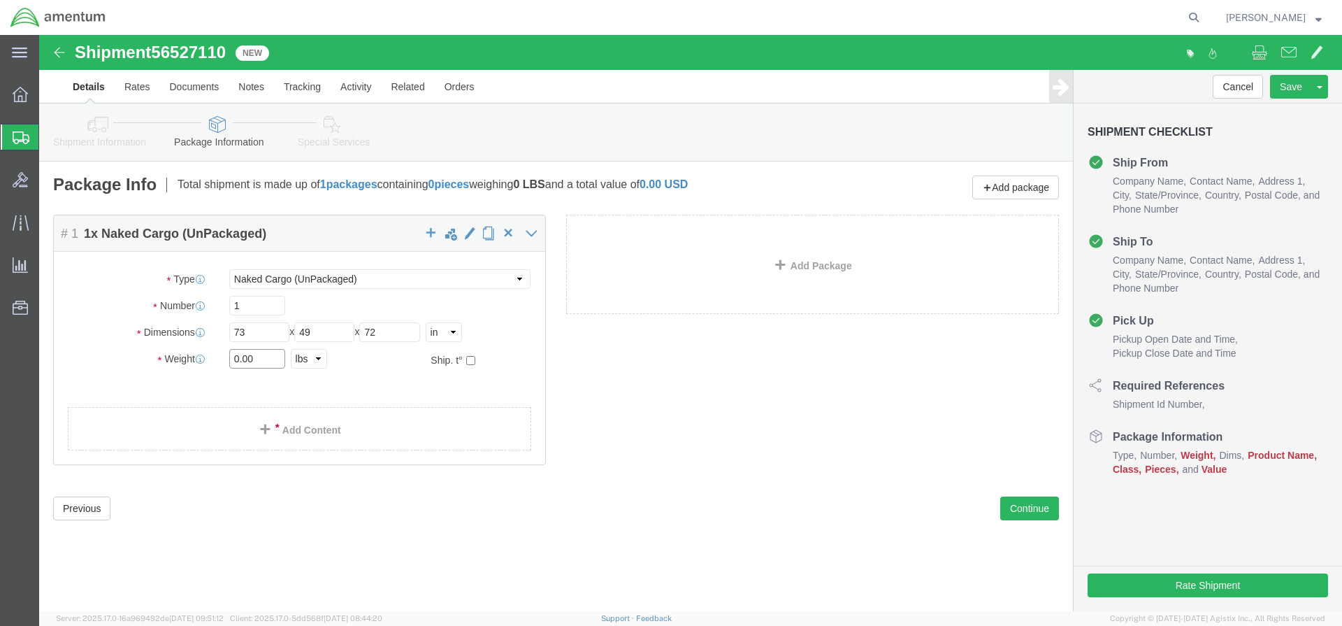
click div "Weight 0.00 Select kgs lbs Ship. t°"
type input "280"
click ul
click span "button"
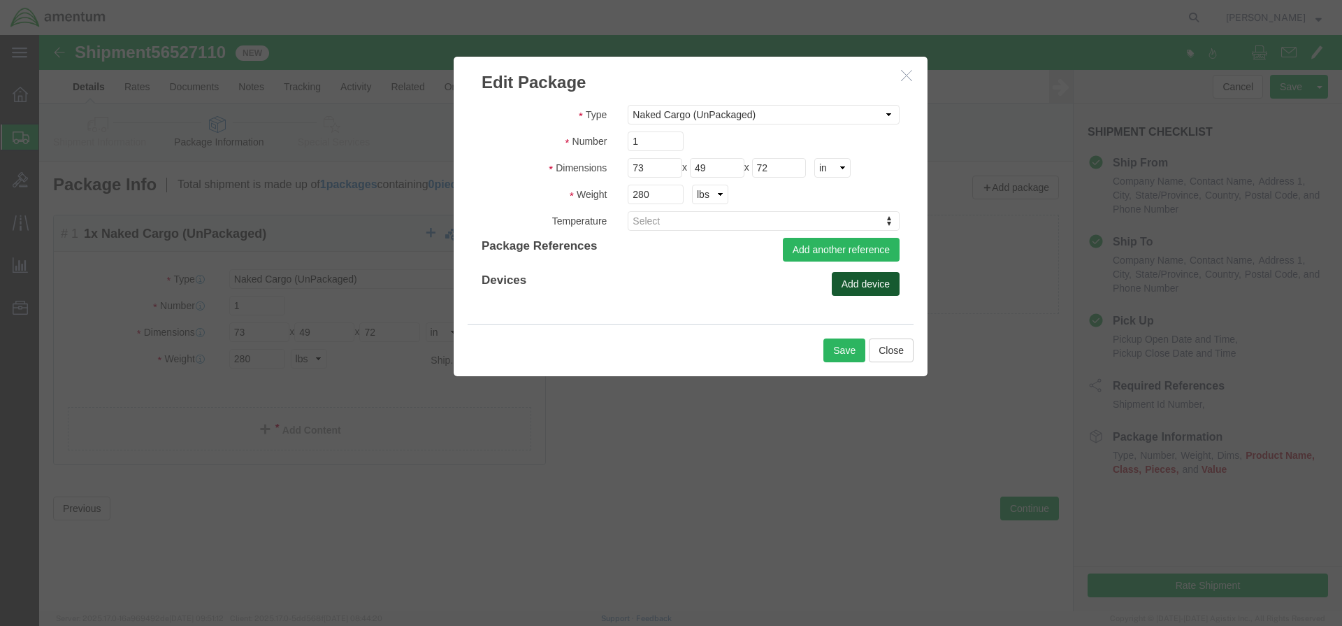
click button "Add device"
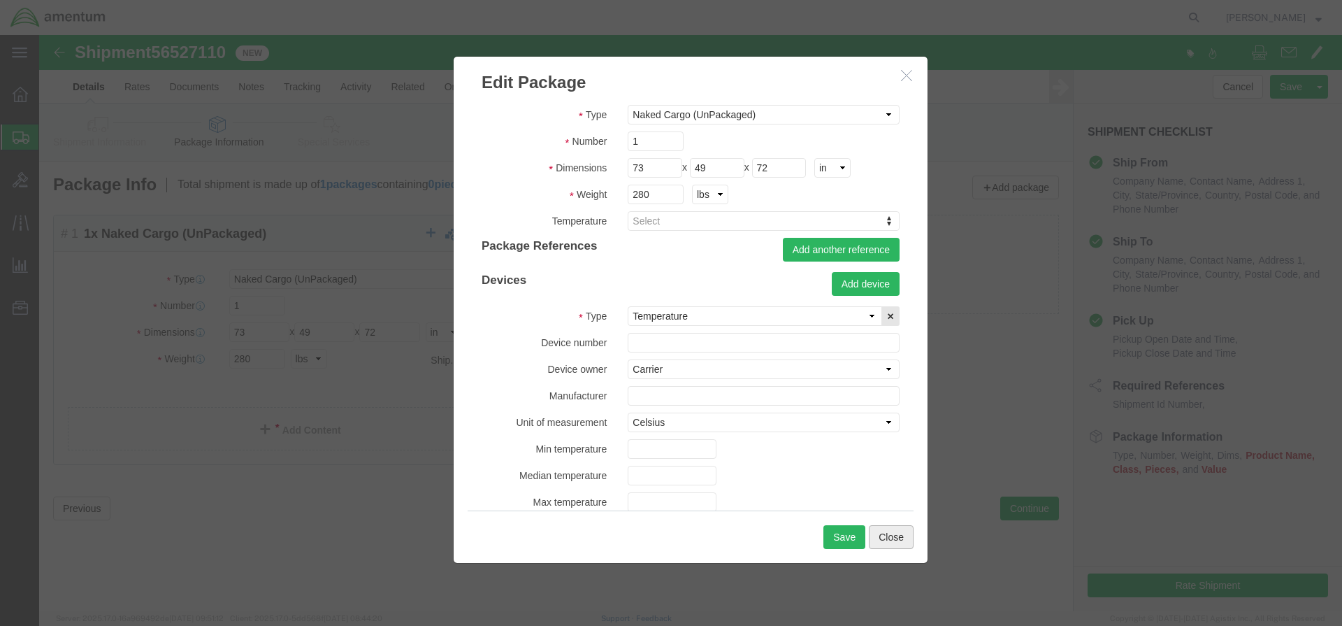
click button "Close"
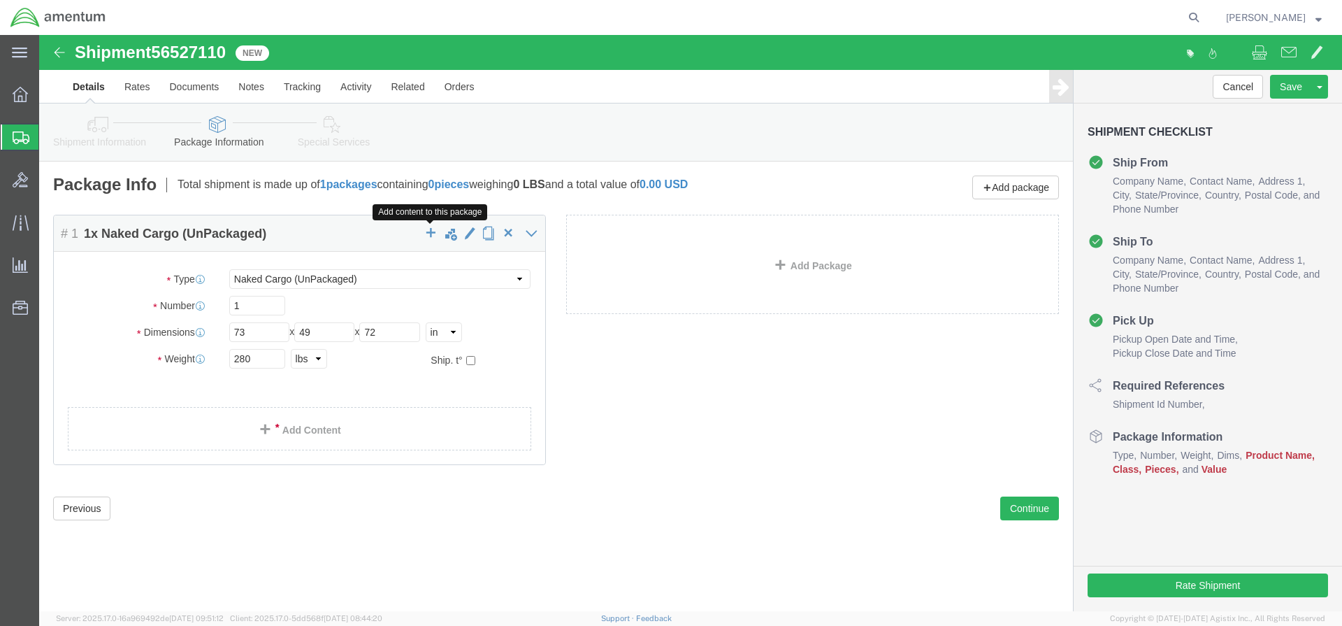
click span "button"
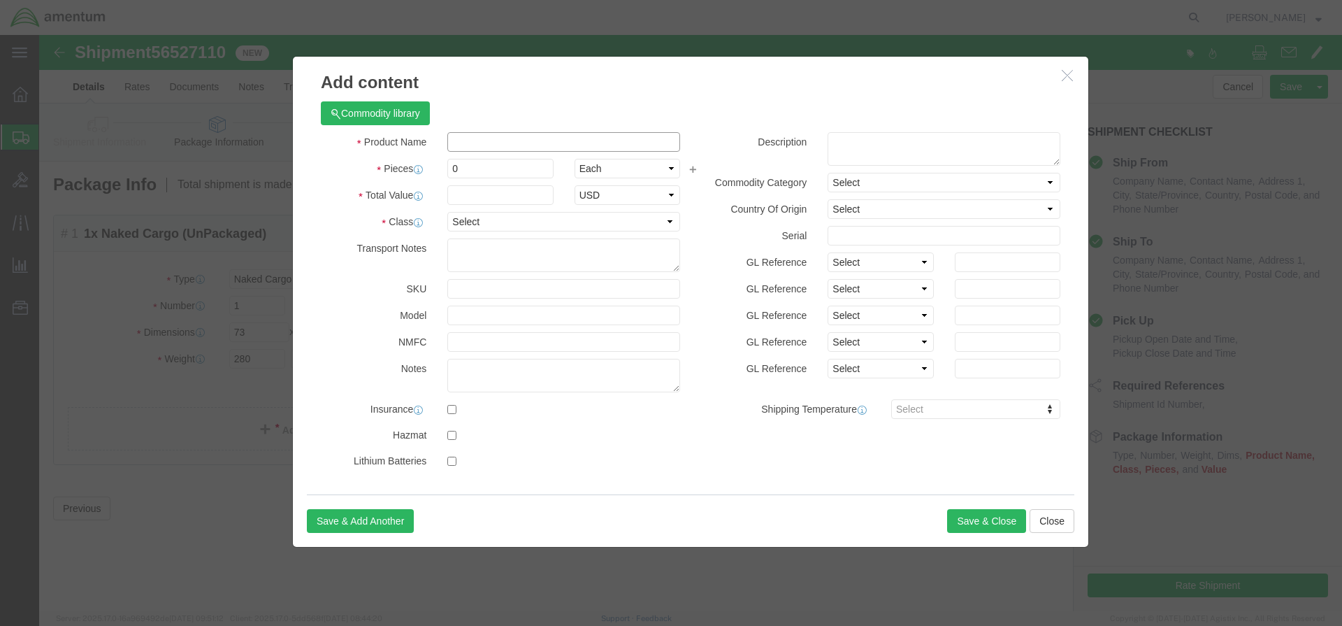
click input "text"
type input "ECS CART"
type input "1"
click input "text"
type input "$46,000.00"
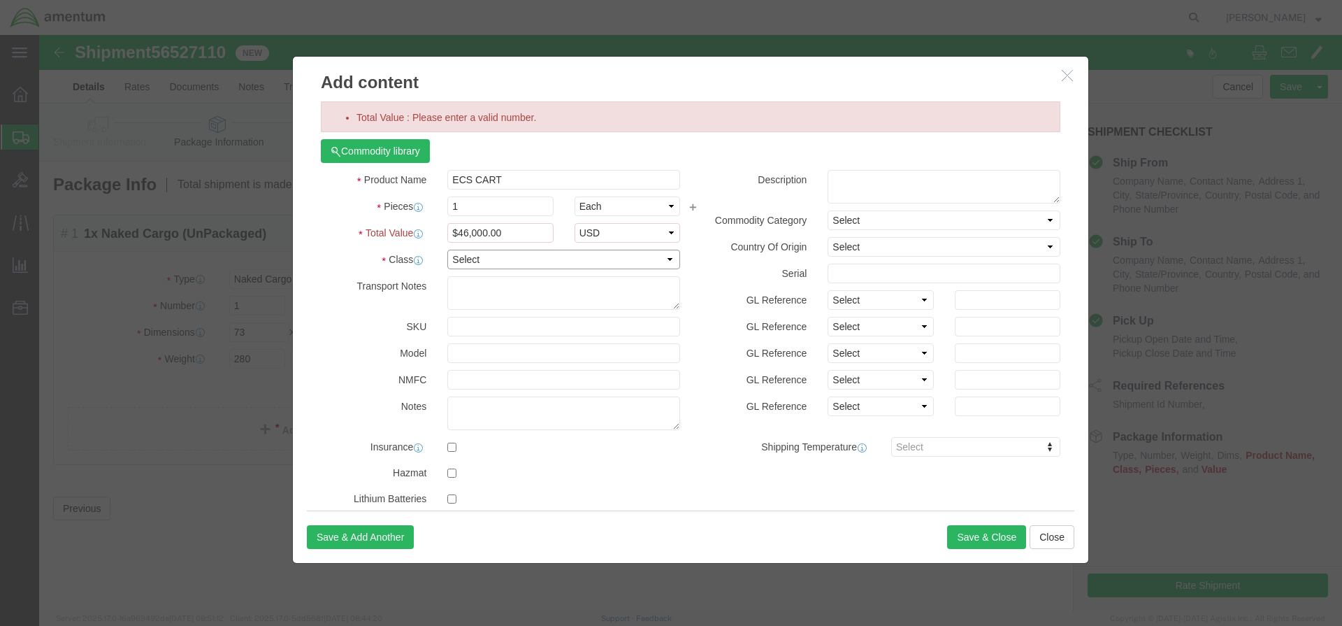
select select "50"
click input "$46,000.00"
click label "Description"
click input "$46,000.00"
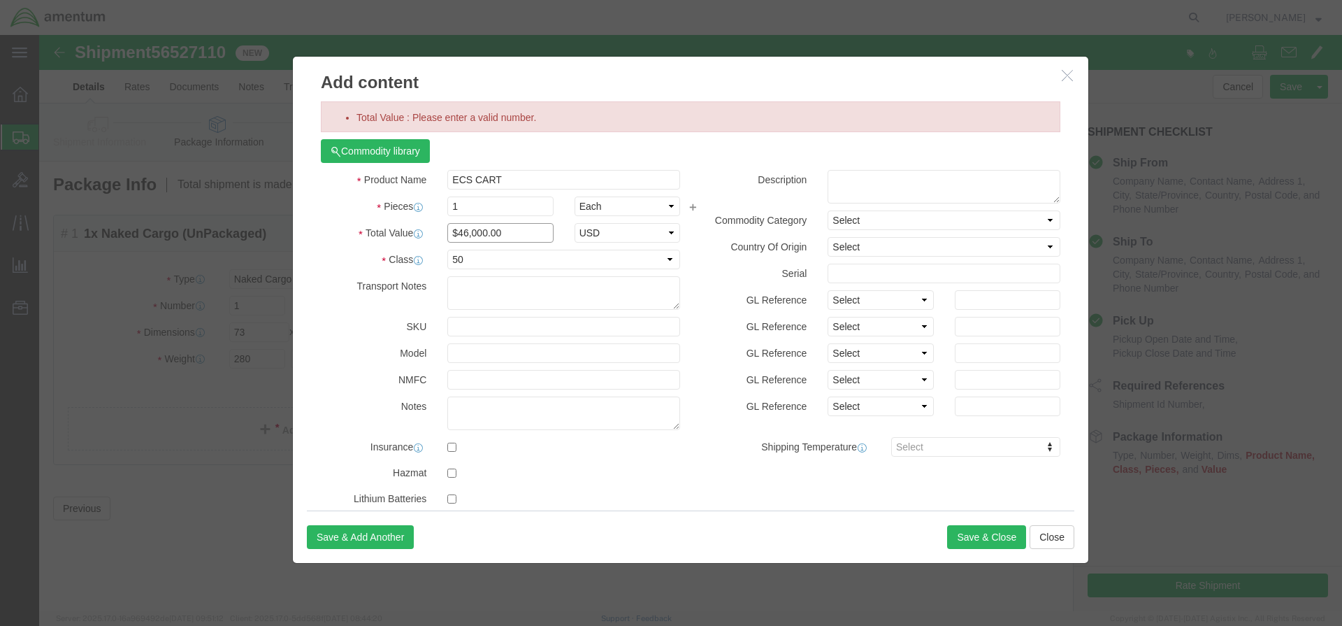
click input "$46,000.00"
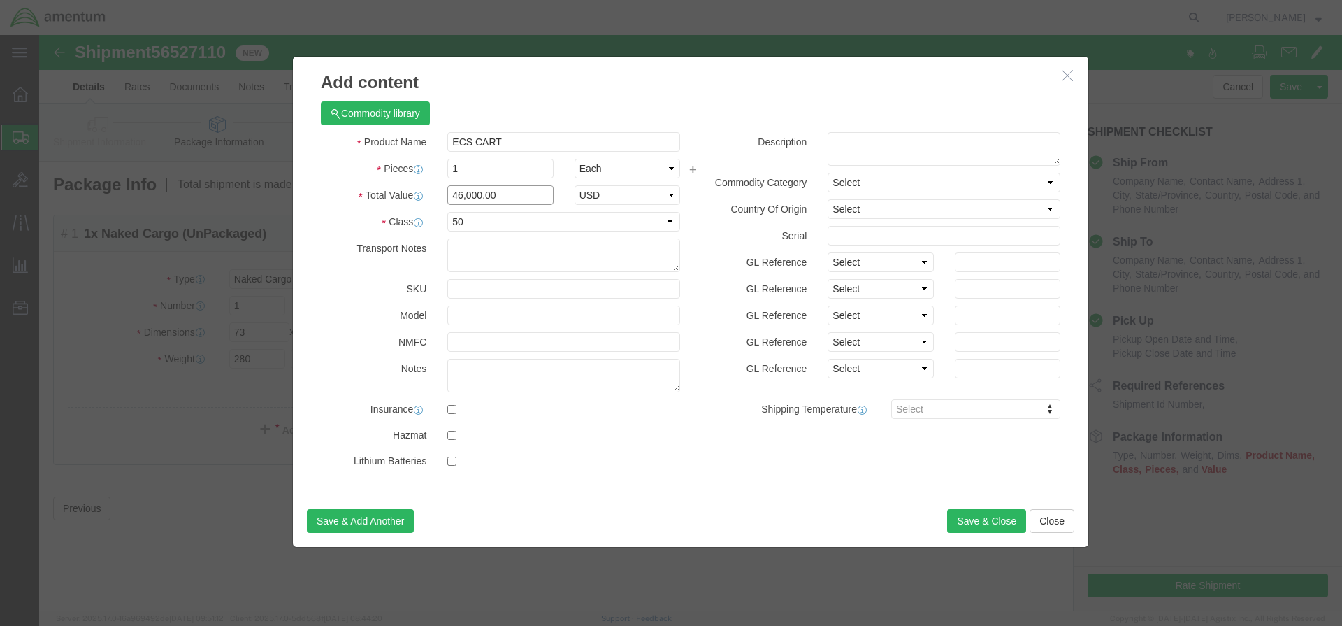
type input "46,000.00"
click textarea
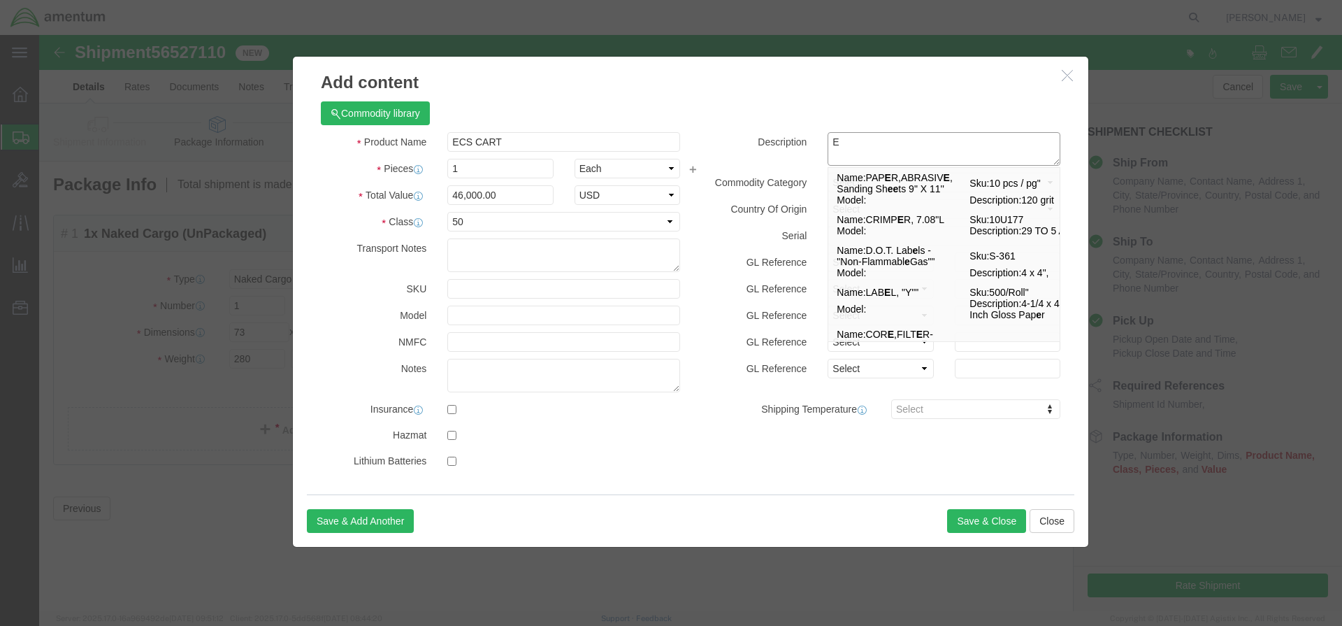
click textarea "E"
type textarea "ESC"
click input "ECS CART"
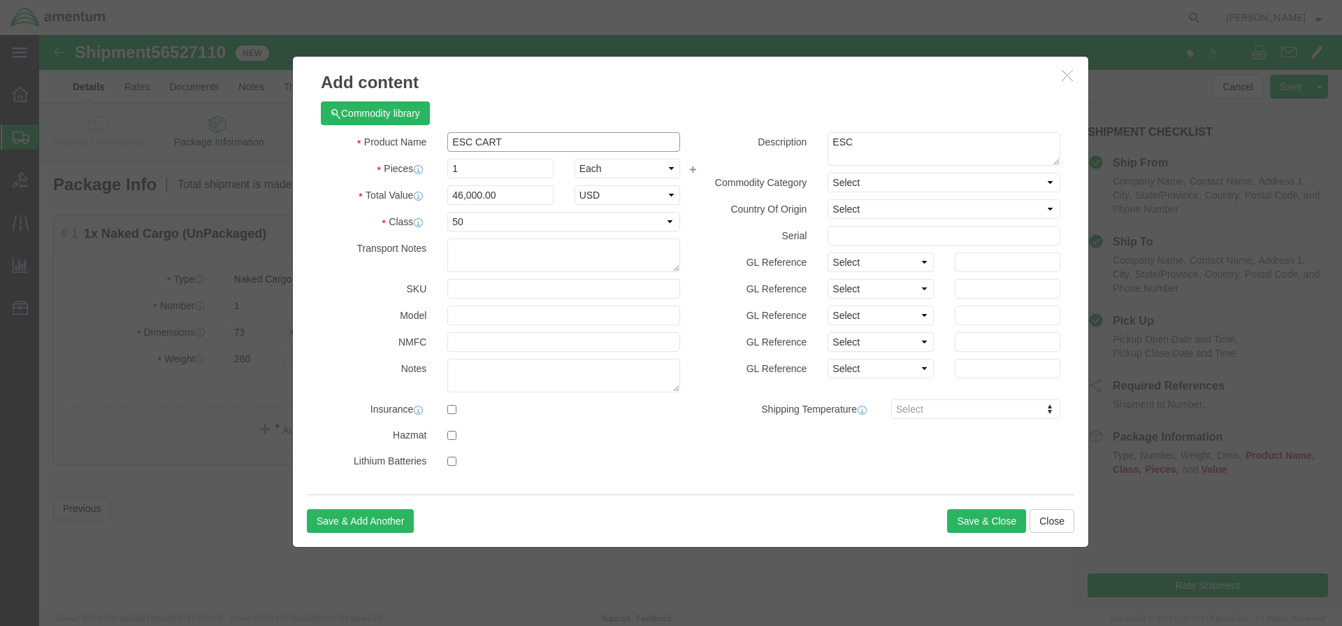
click input "ESC CART"
click input "ESC"
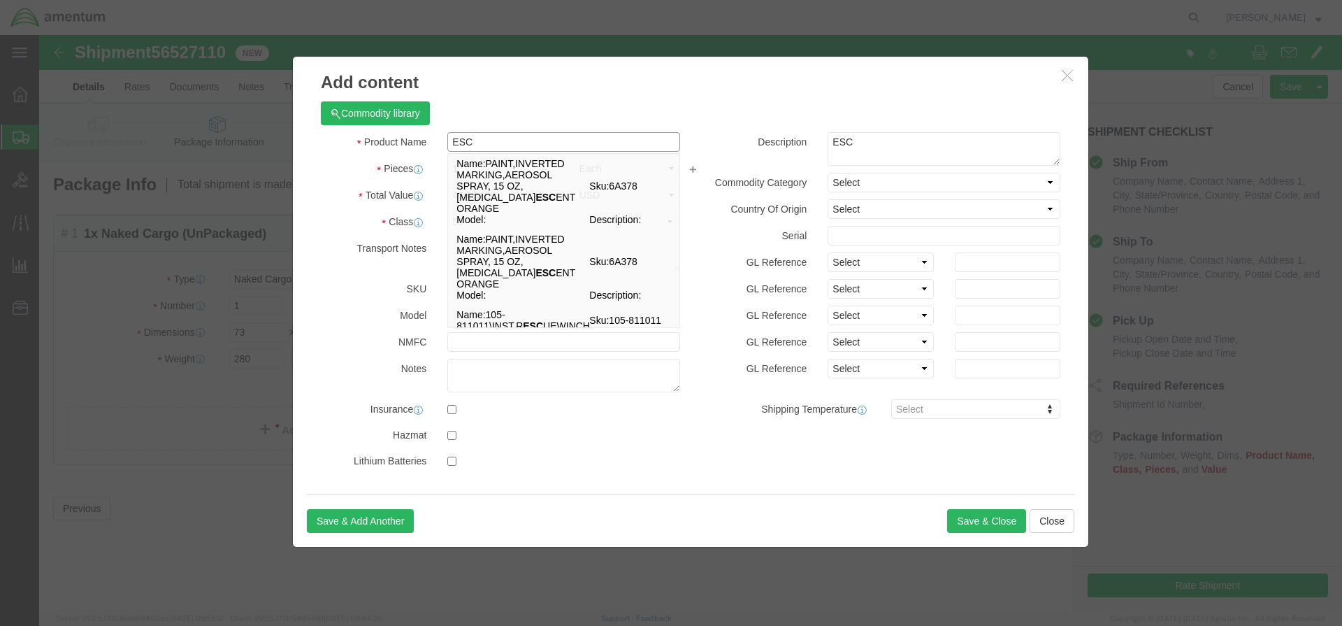
click input "ESC"
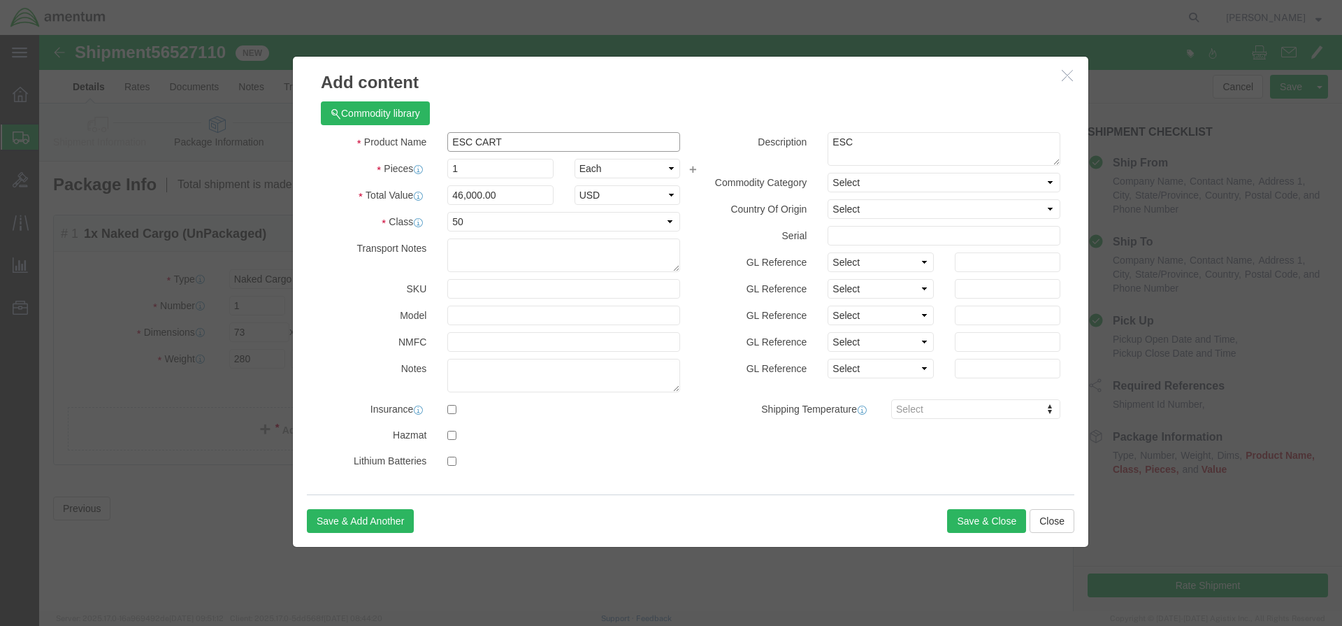
click input "ESC CART"
type input "ESC SERVICING CART"
drag, startPoint x: 828, startPoint y: 108, endPoint x: 785, endPoint y: 108, distance: 43.3
click div "ESC ESC"
click button "Save & Close"
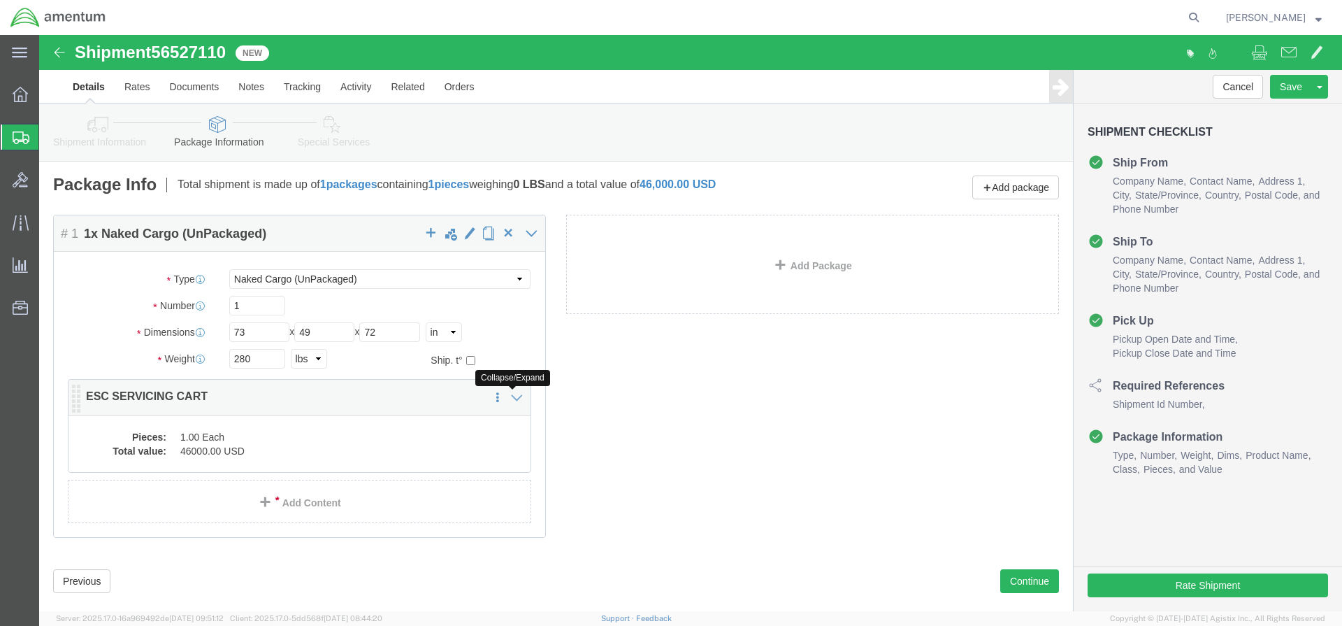
click icon
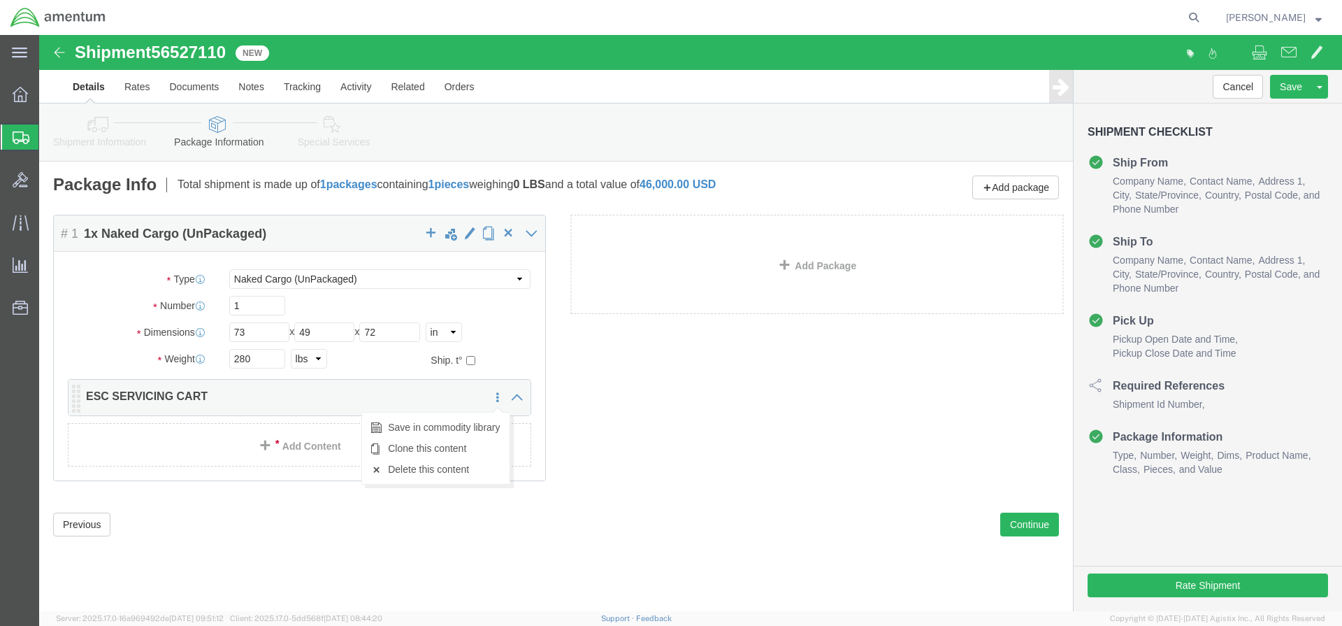
click icon
click span "button"
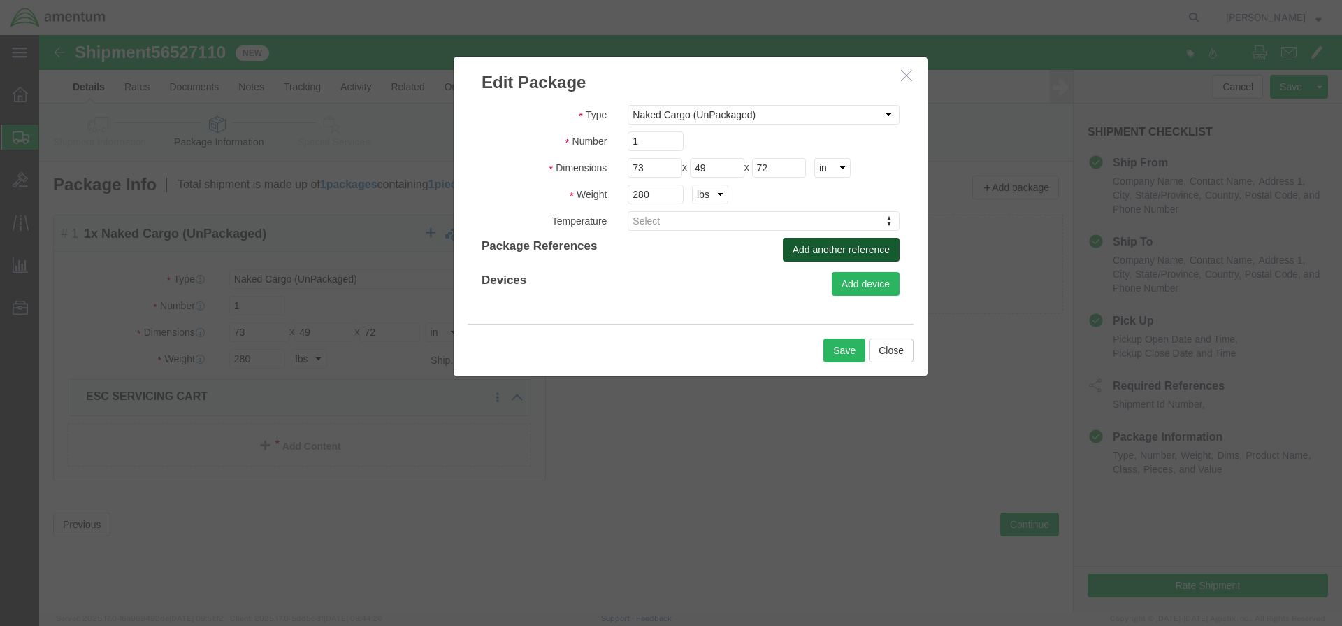
click button "Add another reference"
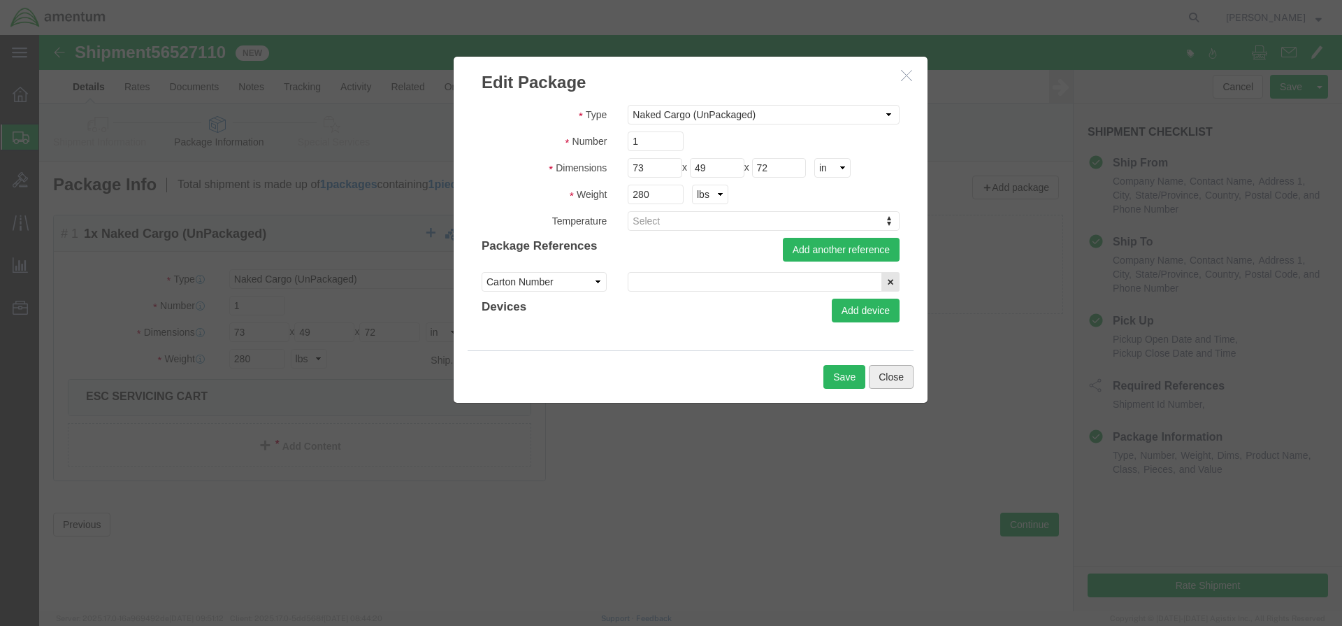
click button "Close"
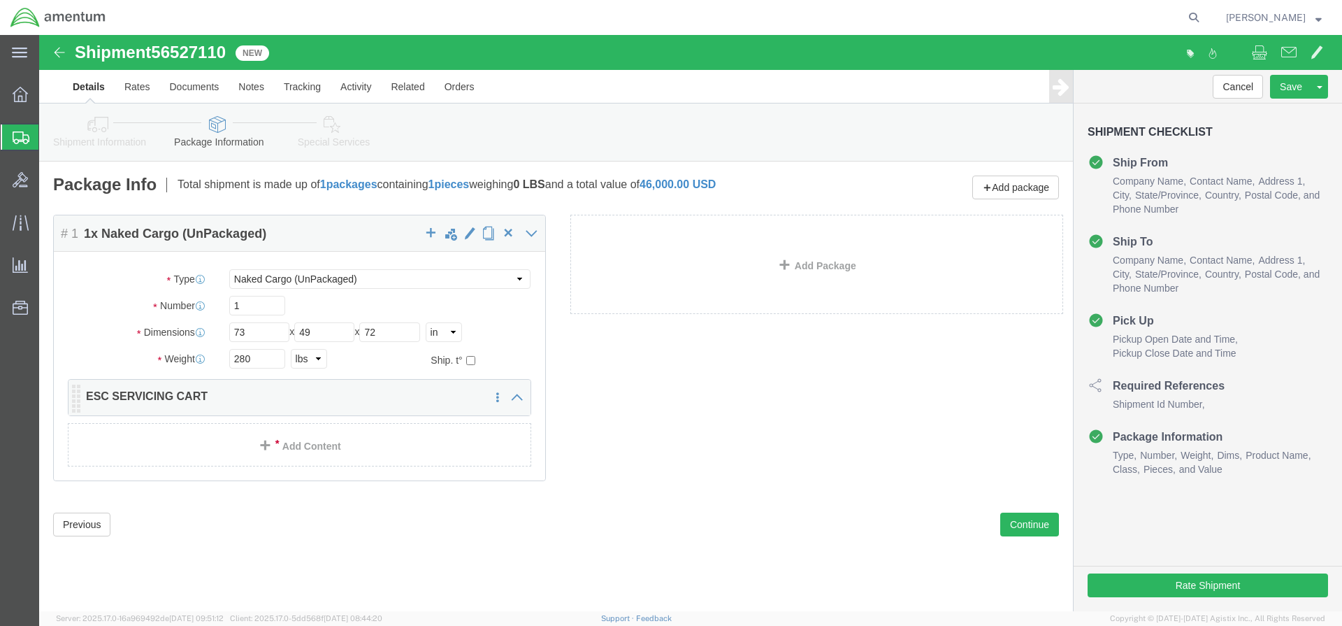
click p "ESC SERVICING CART"
click button "Continue"
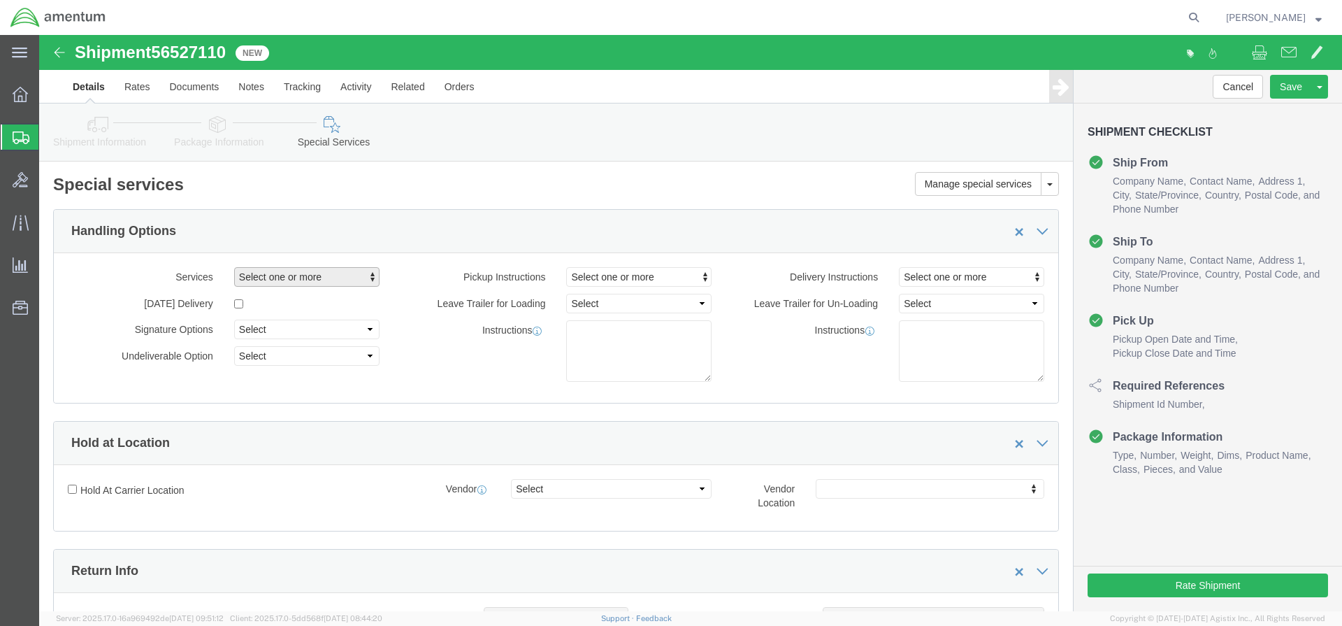
click span "Select one or more"
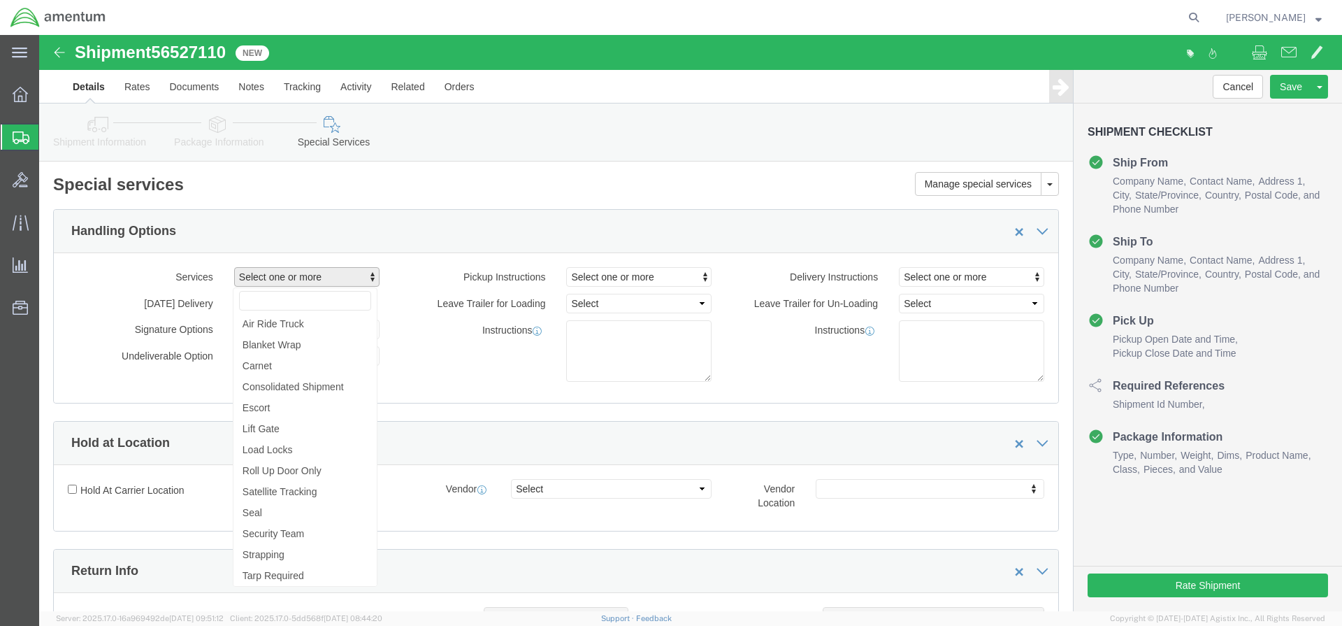
click span "Select one or more"
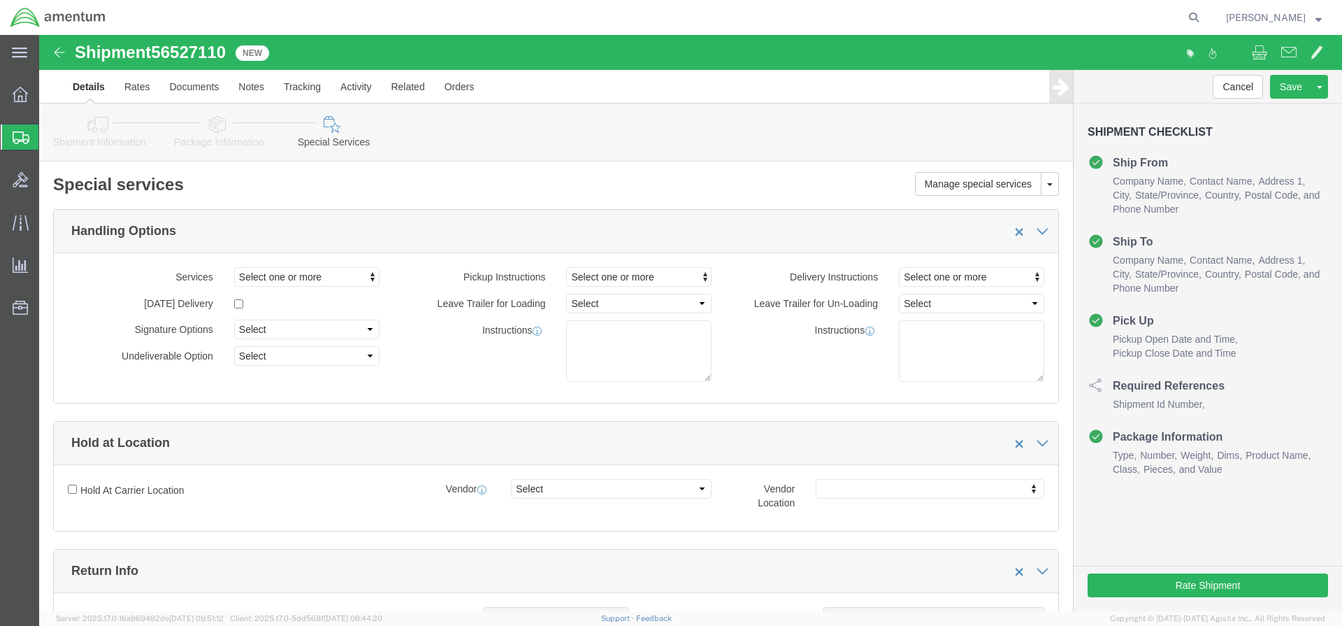
click input "Return Label Required"
click label "Return Label Required"
click input "Return Label Required"
checkbox input "false"
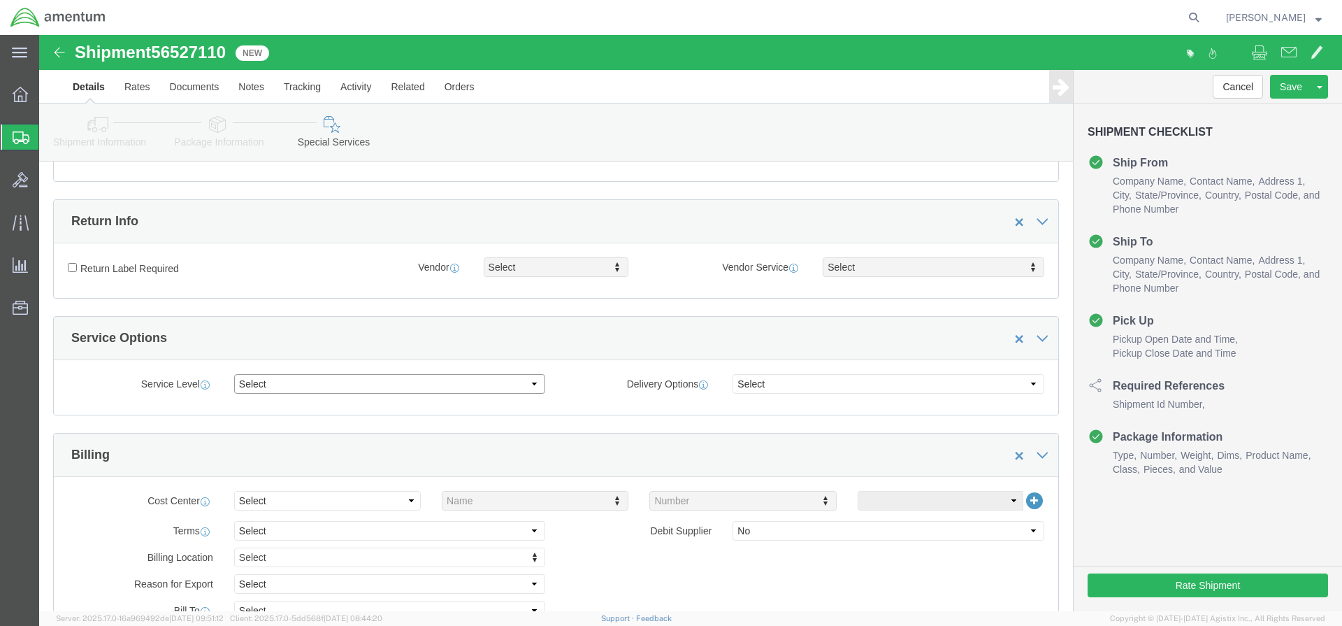
select select "3-5 Day Economy"
click div "Manage special services Handling Options Hold at Location Return Info Service O…"
select select "DTD"
click div "Service Level Select 1 Day 2 Day 3-5 Day Economy 5+ Day Delivery Options Select…"
click input "text"
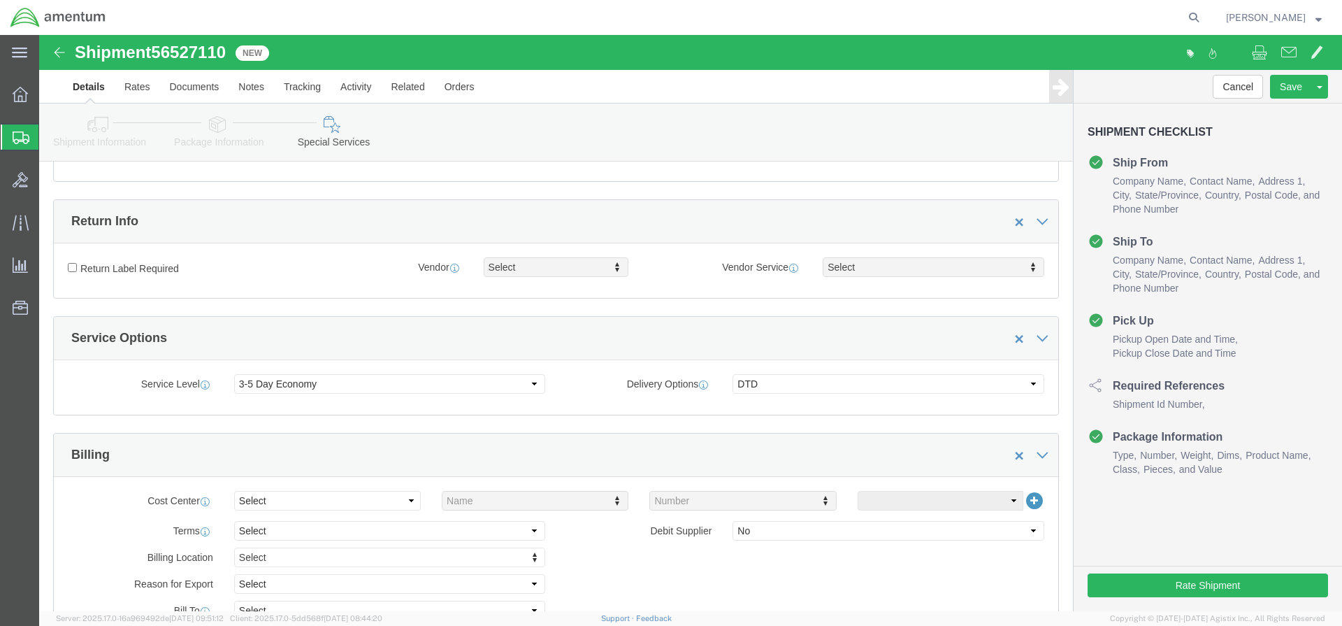
scroll to position [769, 0]
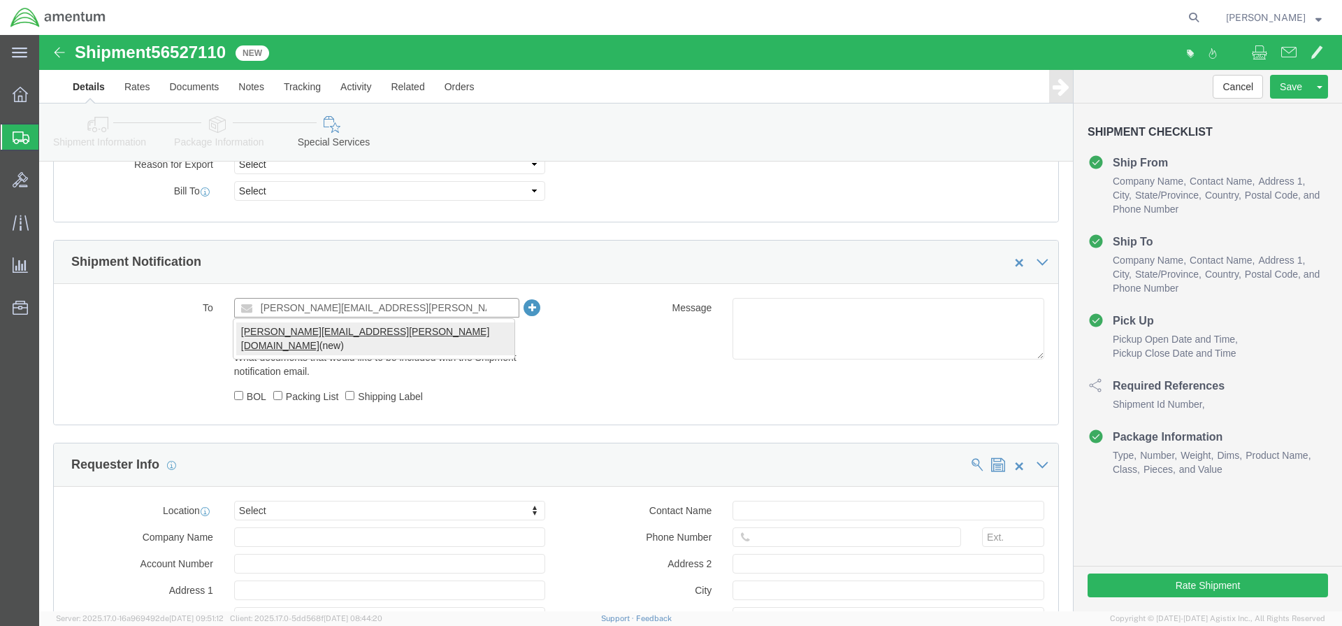
type input "ANA.L.NELSON.CTR@ARMY.MIL"
click div "ANA.L.NELSON.CTR@ARMY.MIL (new)"
type input "ANA.L.NELSON.CTR@ARMY.MIL"
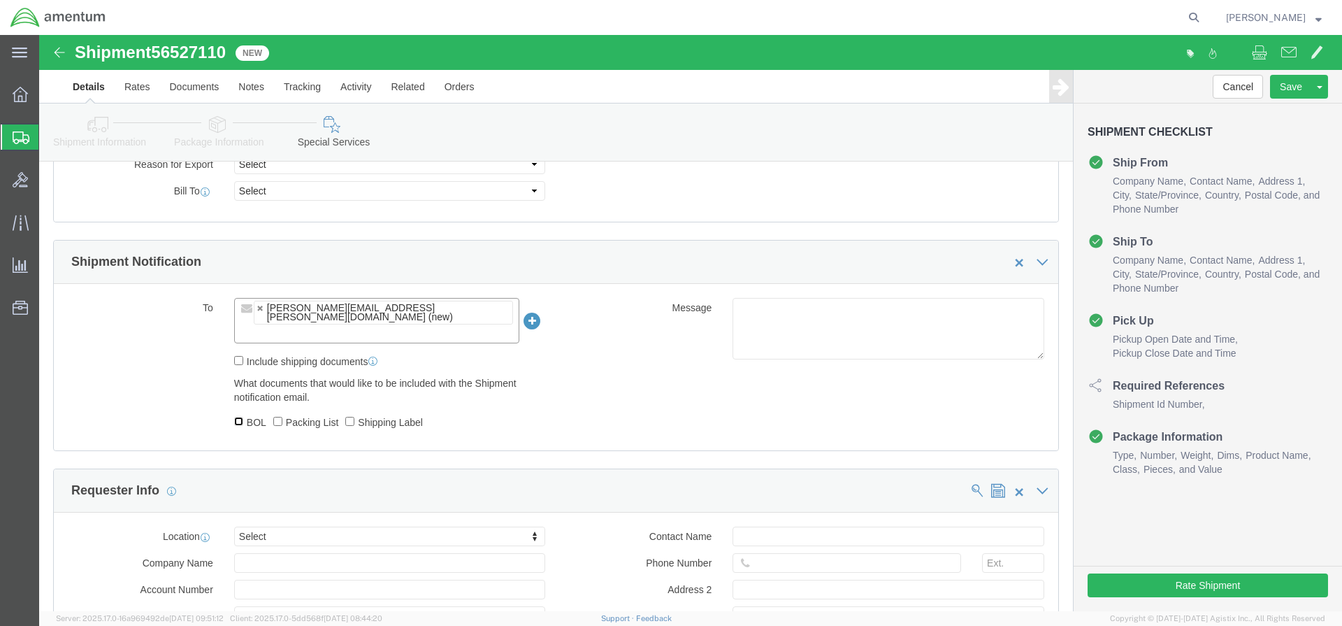
click input "BOL"
checkbox input "true"
click label "Packing List"
click input "Packing List"
checkbox input "true"
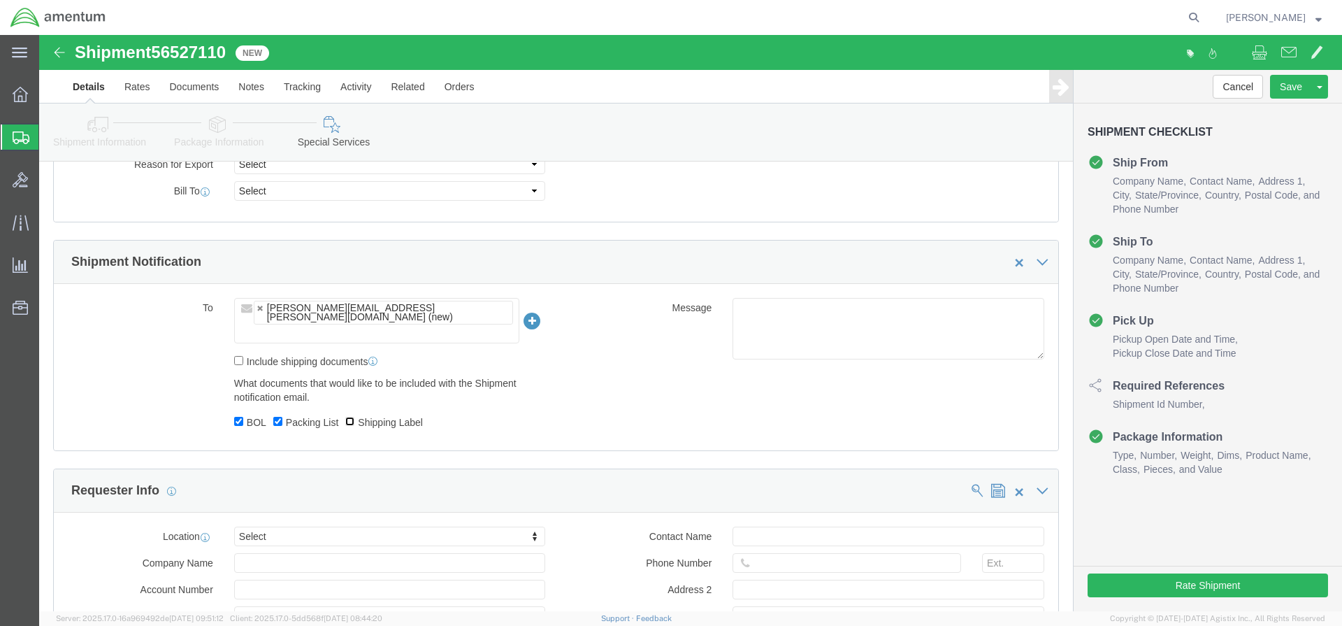
click input "Shipping Label"
checkbox input "true"
click body "Shipment 56527110 New Details Rates Documents Notes Tracking Activity Related O…"
select select "MYPROFILE"
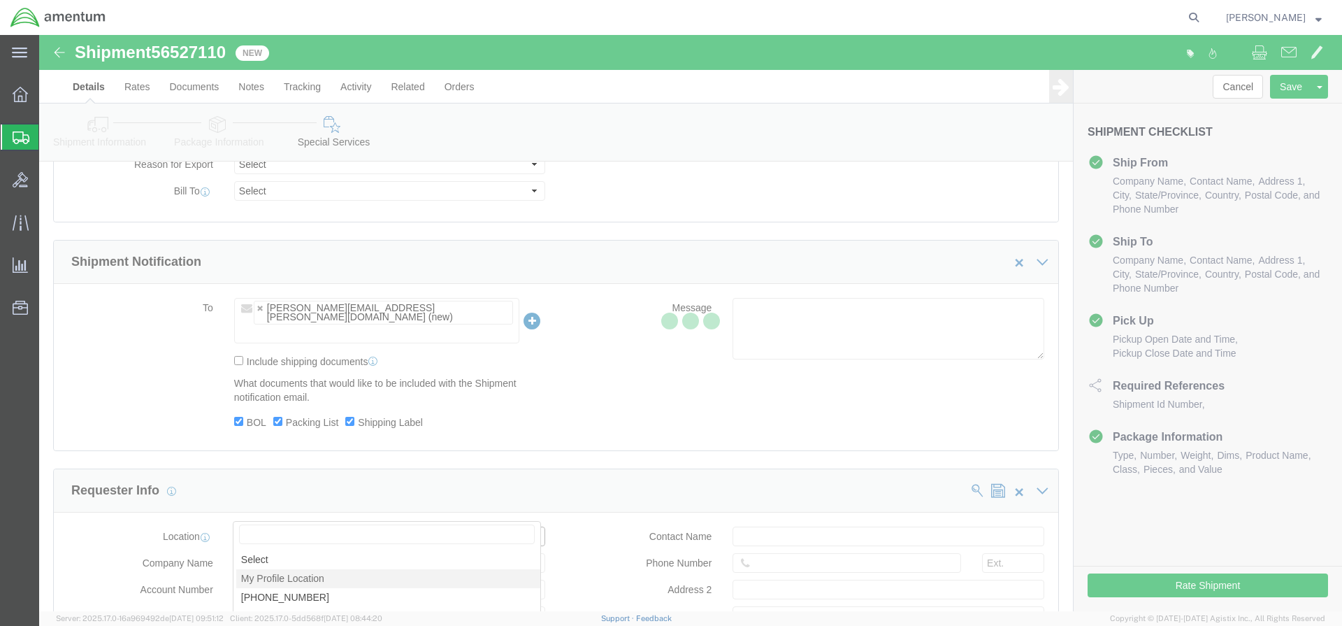
type input "[STREET_ADDRESS]"
select select "US"
type input "[PERSON_NAME]"
type input "[PHONE_NUMBER]"
type input "Hangar 9630, Rm #175"
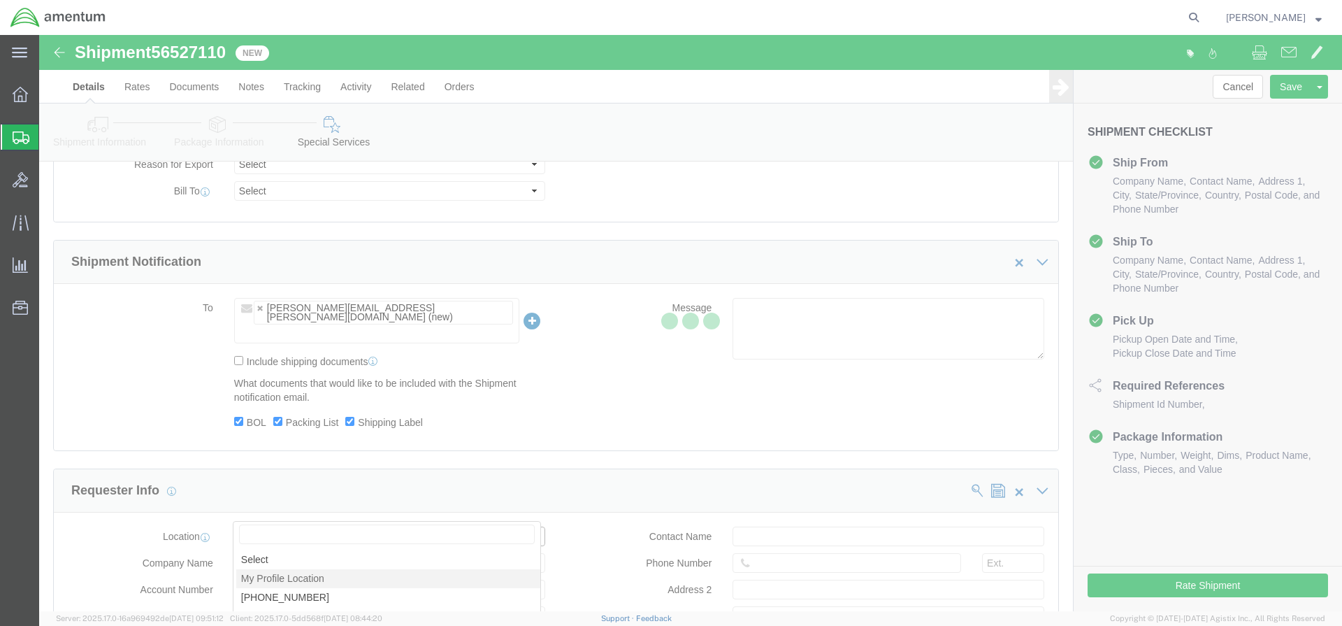
type input "[GEOGRAPHIC_DATA][PERSON_NAME]"
type input "80913"
type input "[US_EMPLOYER_IDENTIFICATION_NUMBER]"
type input "Amentum Services, Inc."
select select "CO"
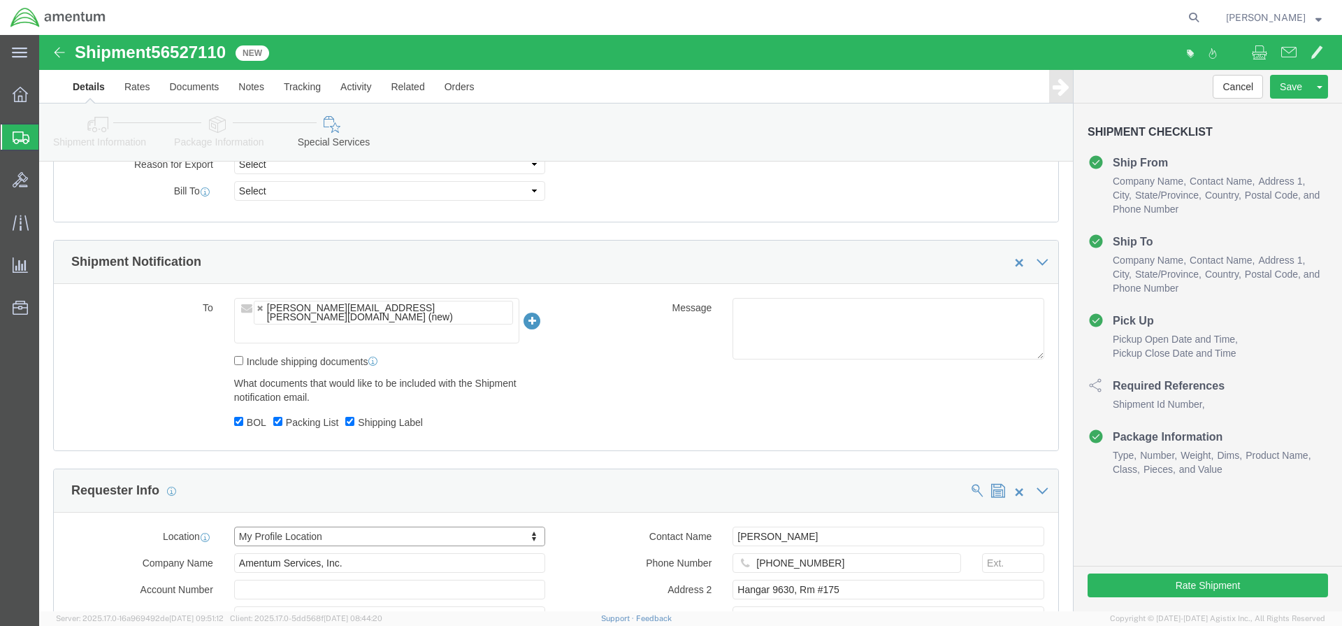
click input "text"
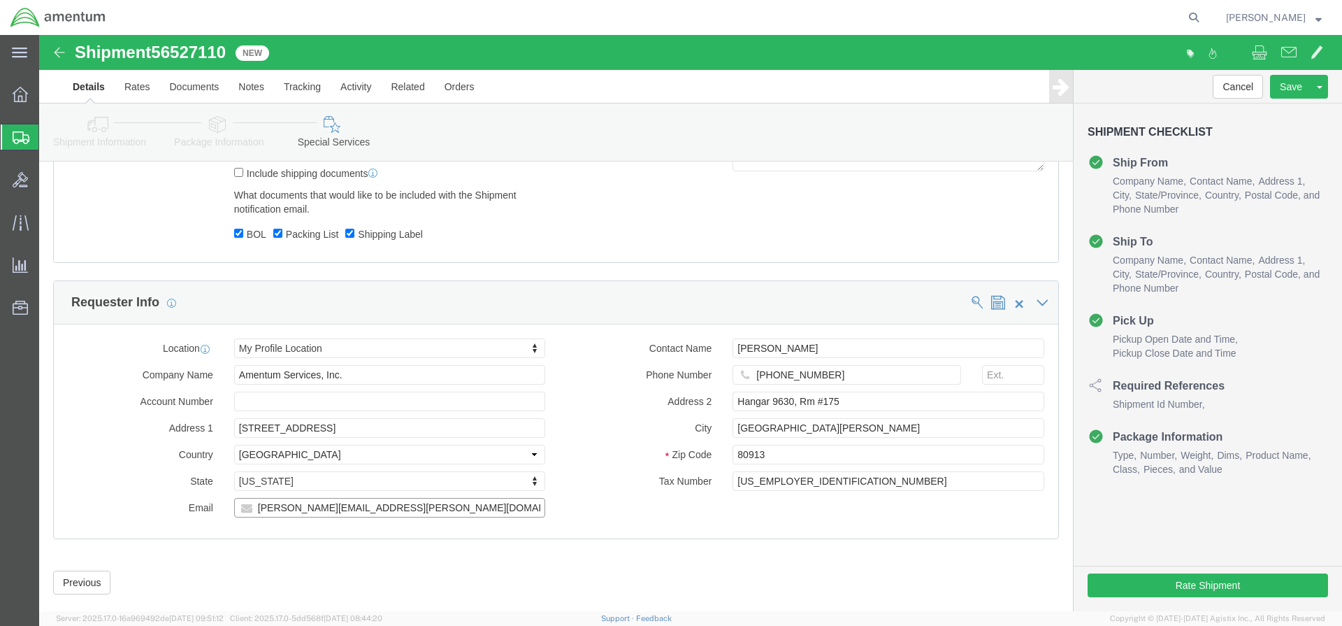
type input "ANA.L.NELSON.CTR@ARMY.MIL"
click div "Previous Continue"
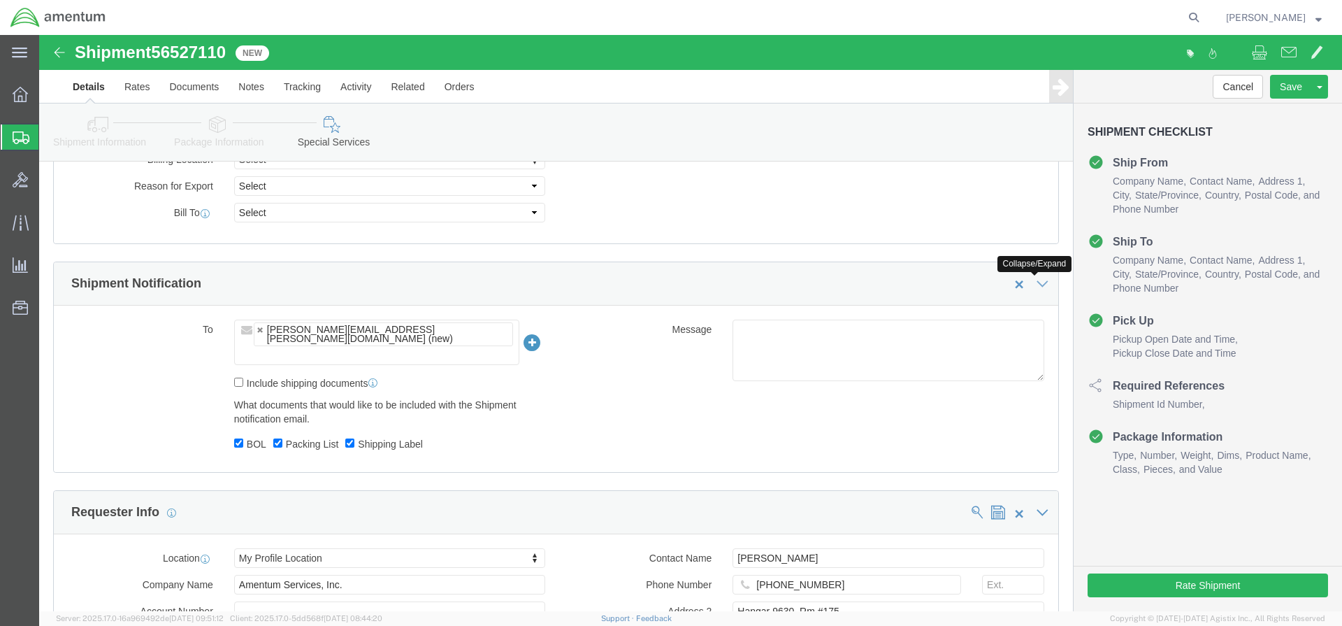
click icon
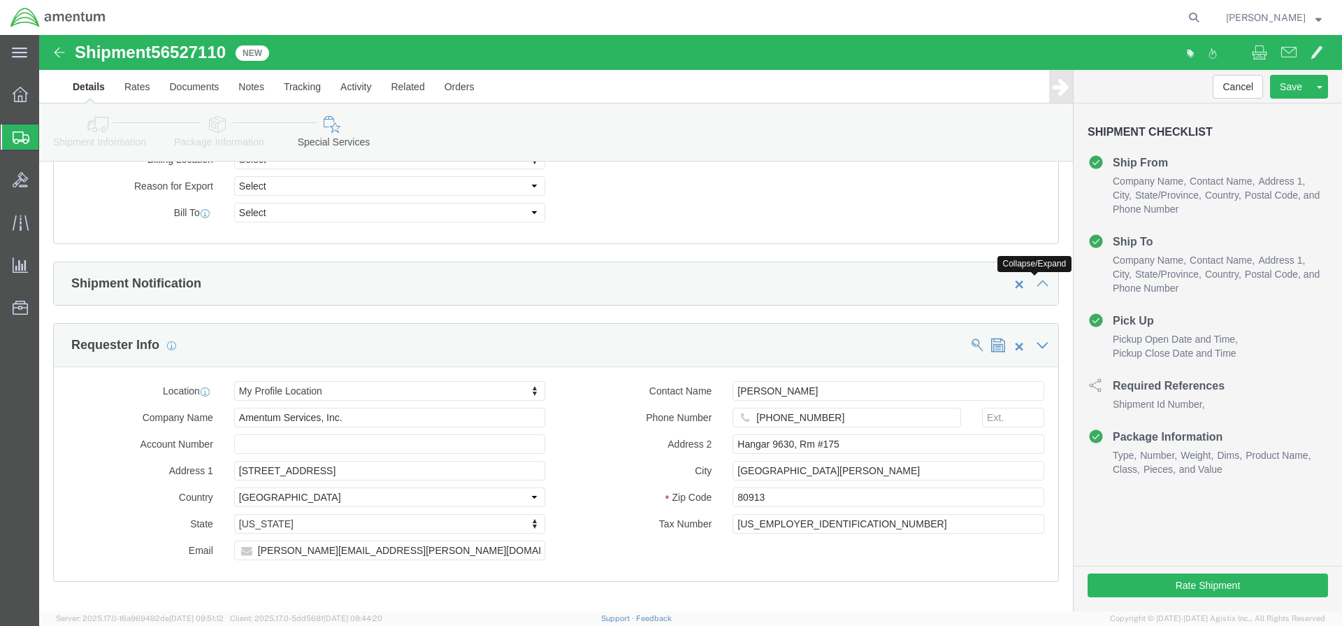
click icon
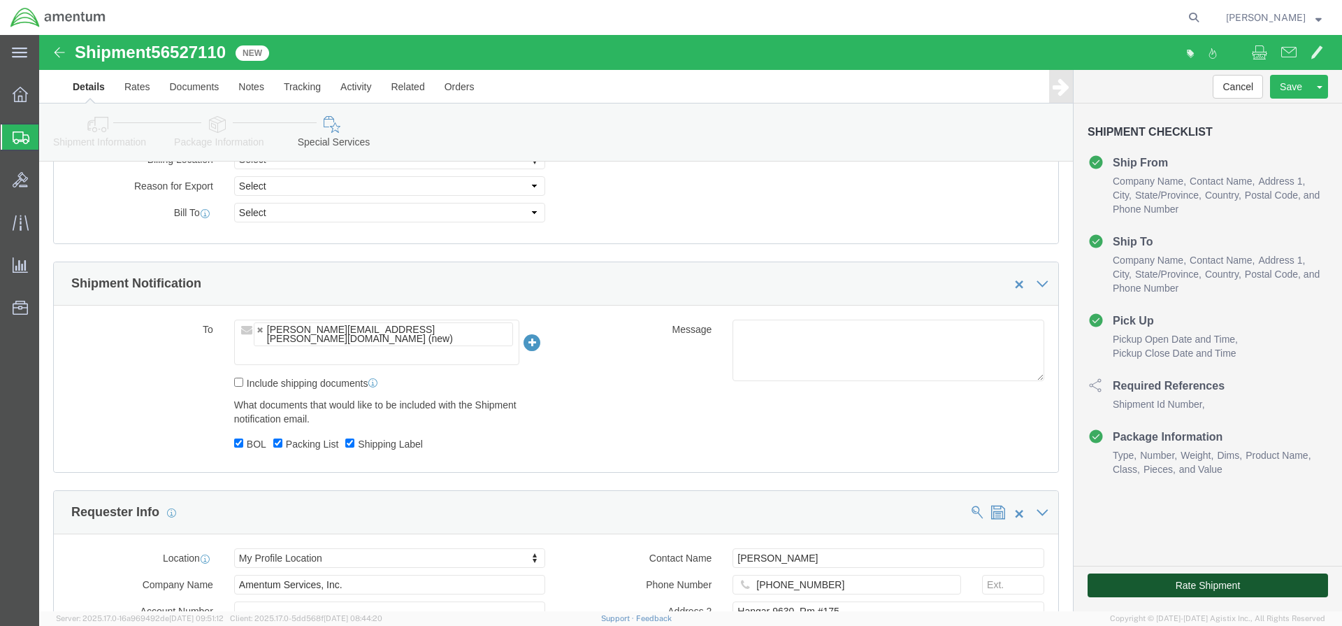
click button "Rate Shipment"
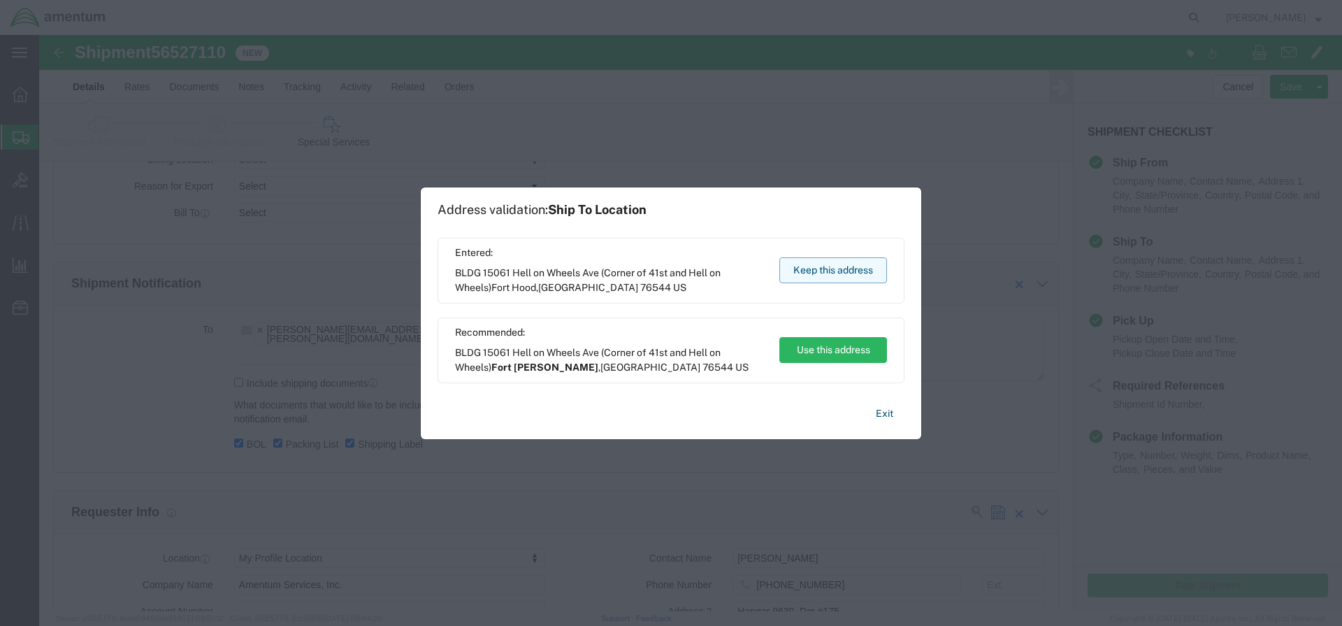
click at [818, 261] on button "Keep this address" at bounding box center [833, 270] width 108 height 26
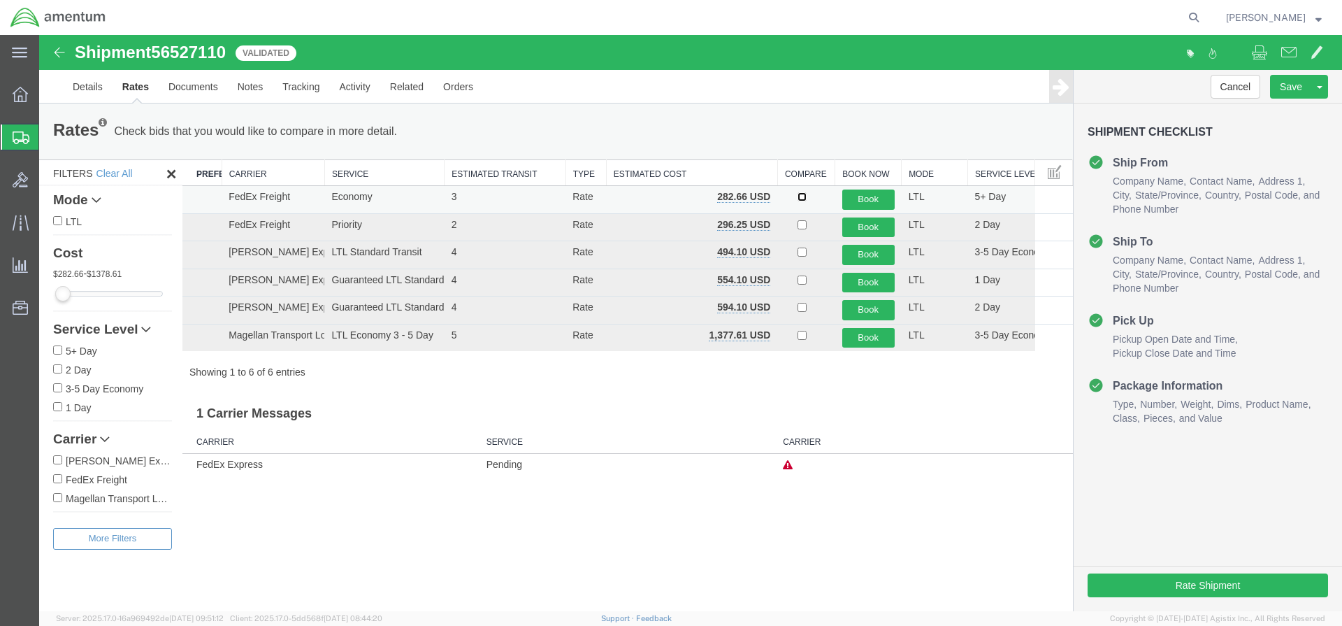
click at [798, 199] on input "checkbox" at bounding box center [802, 196] width 9 height 9
click at [798, 198] on input "checkbox" at bounding box center [802, 196] width 9 height 9
checkbox input "false"
click at [858, 194] on button "Book" at bounding box center [868, 199] width 52 height 20
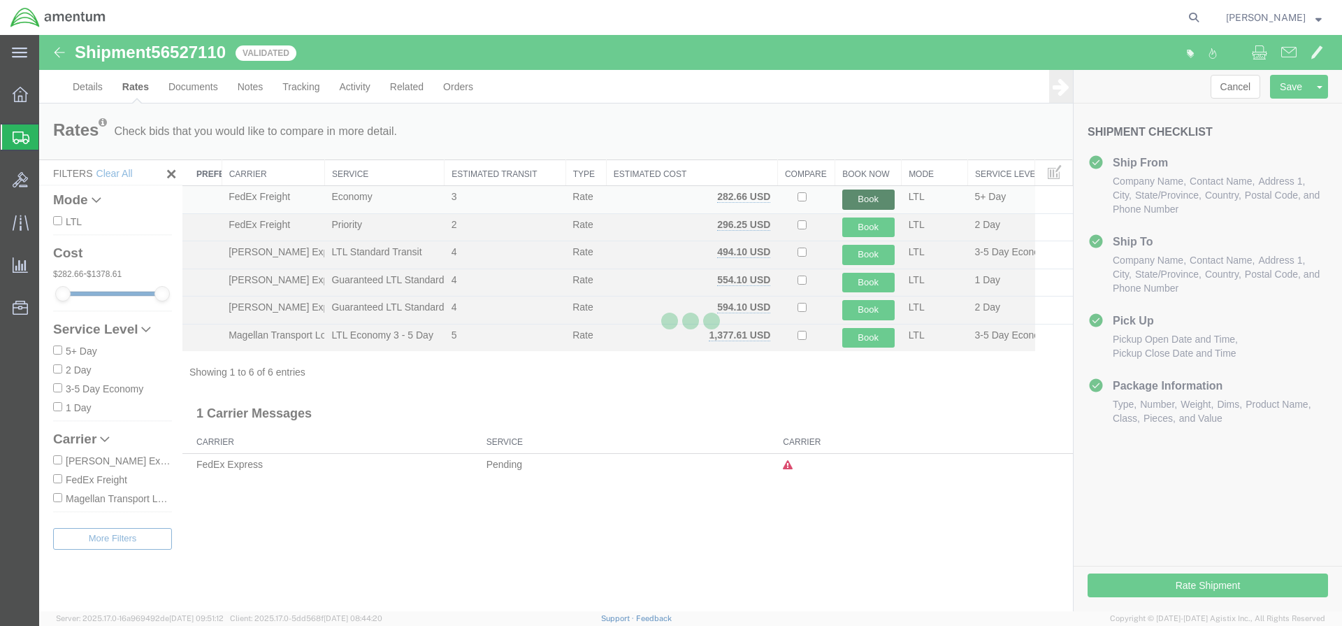
scroll to position [0, 0]
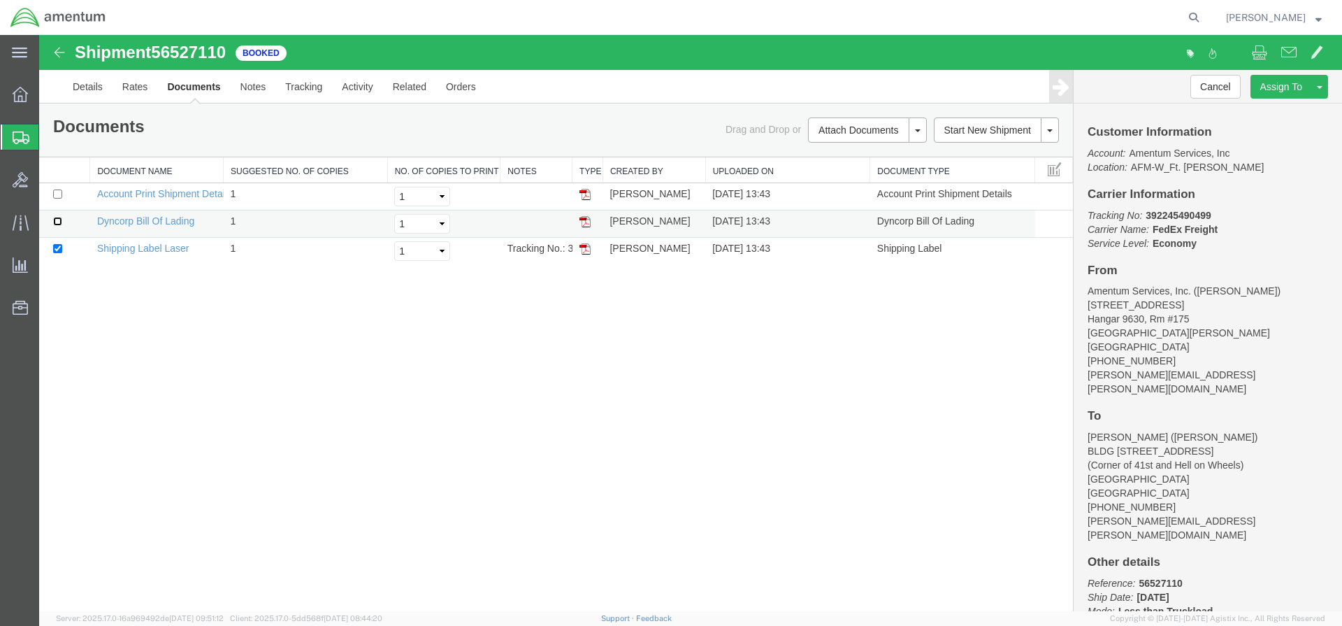
click at [55, 220] on input "checkbox" at bounding box center [57, 221] width 9 height 9
checkbox input "true"
click at [56, 197] on input "checkbox" at bounding box center [57, 193] width 9 height 9
checkbox input "true"
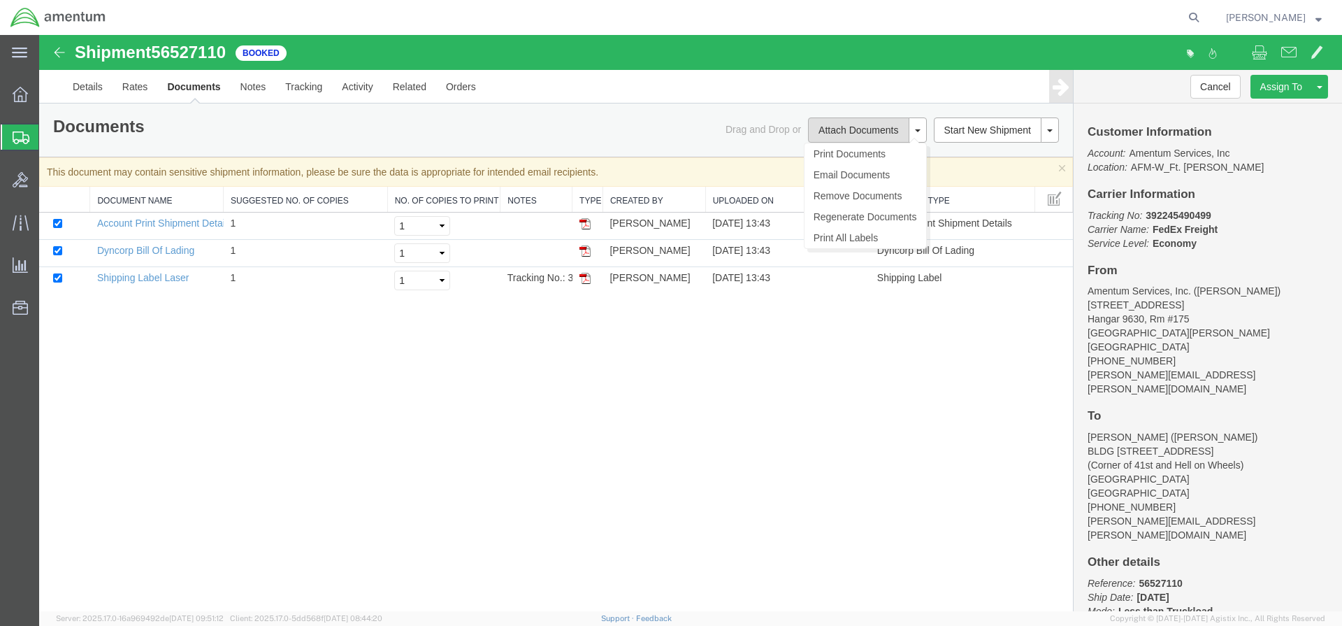
click at [894, 131] on button "Attach Documents" at bounding box center [858, 129] width 101 height 25
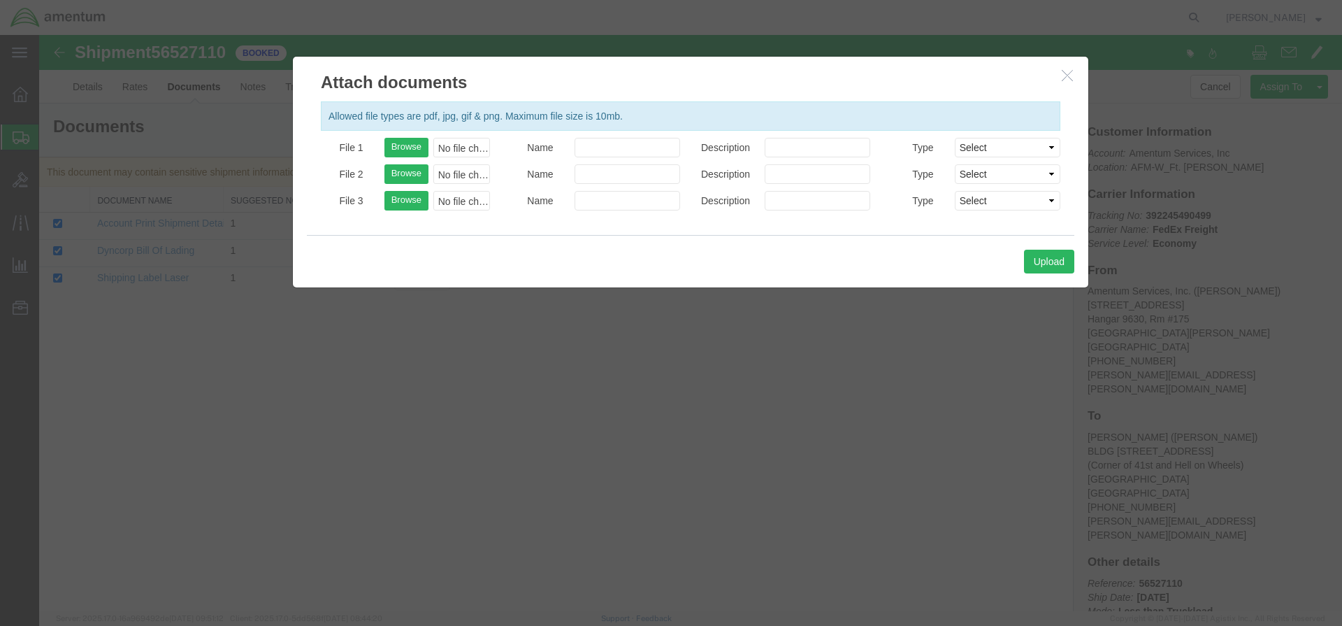
click at [1064, 78] on icon "button" at bounding box center [1067, 75] width 11 height 12
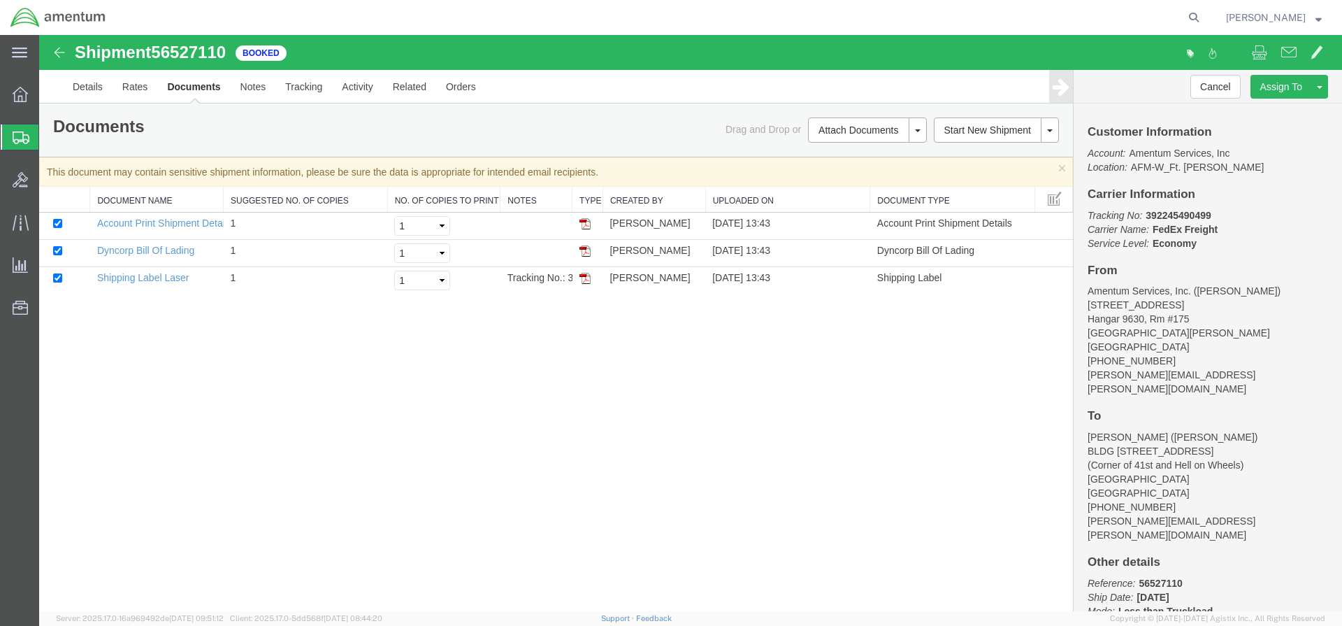
click at [867, 402] on div "Shipment 56527110 3 of 3 Booked Details Rates Documents Notes Tracking Activity…" at bounding box center [690, 323] width 1303 height 576
click at [59, 252] on input "checkbox" at bounding box center [57, 250] width 9 height 9
checkbox input "false"
click at [62, 222] on input "checkbox" at bounding box center [57, 223] width 9 height 9
checkbox input "false"
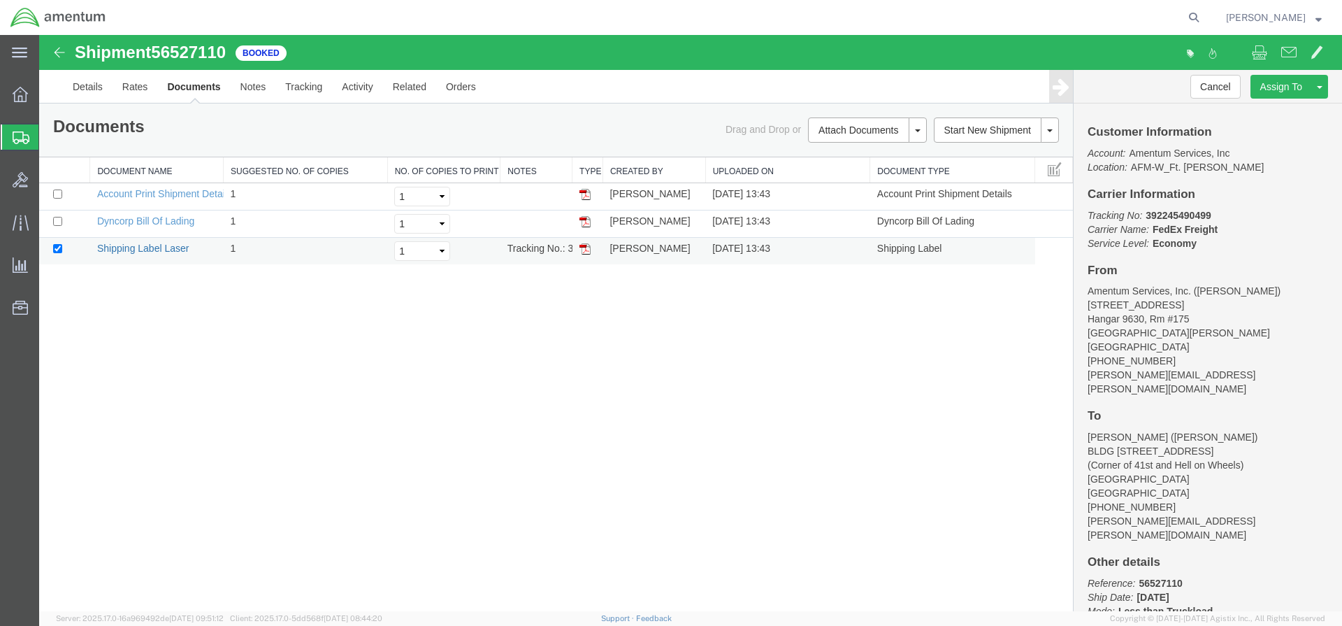
click at [131, 247] on link "Shipping Label Laser" at bounding box center [143, 248] width 92 height 11
